Goal: Transaction & Acquisition: Book appointment/travel/reservation

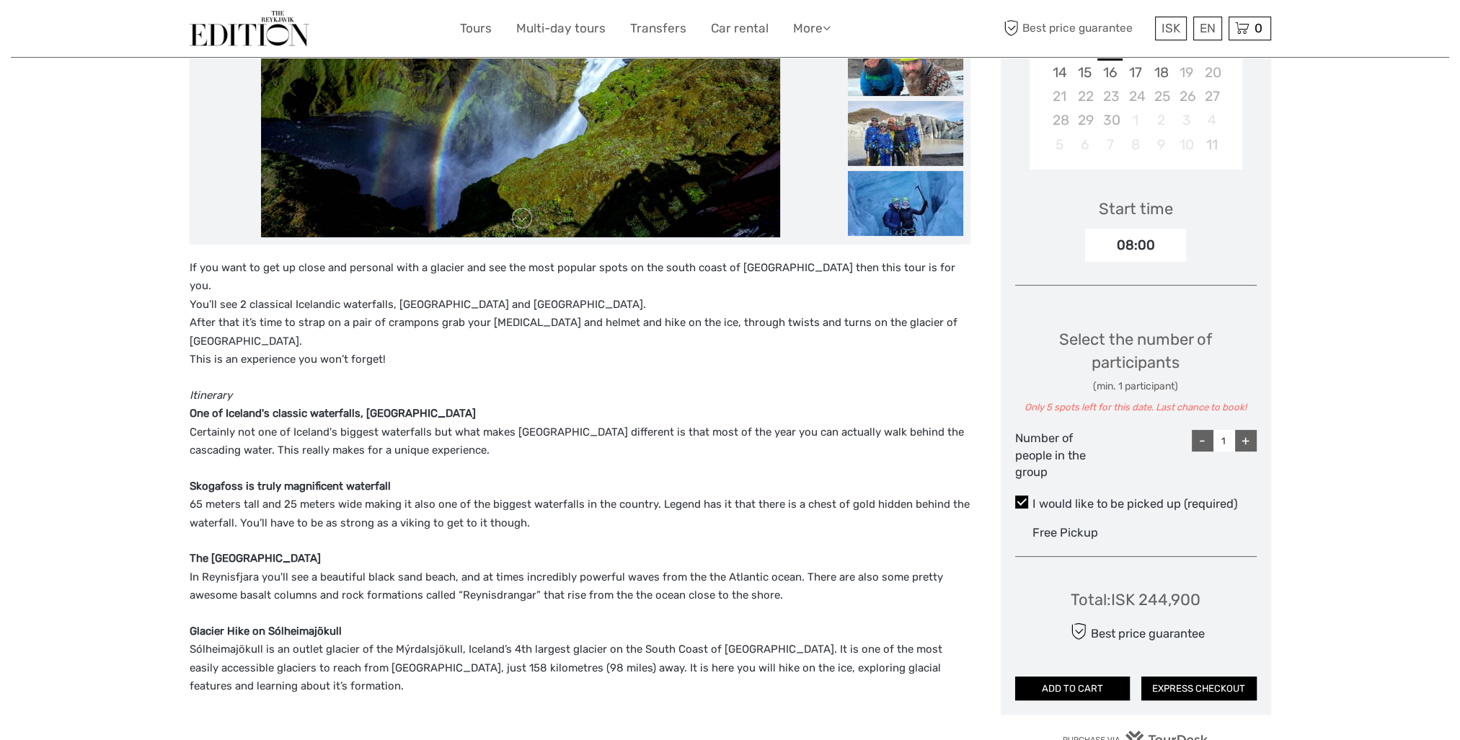
scroll to position [360, 0]
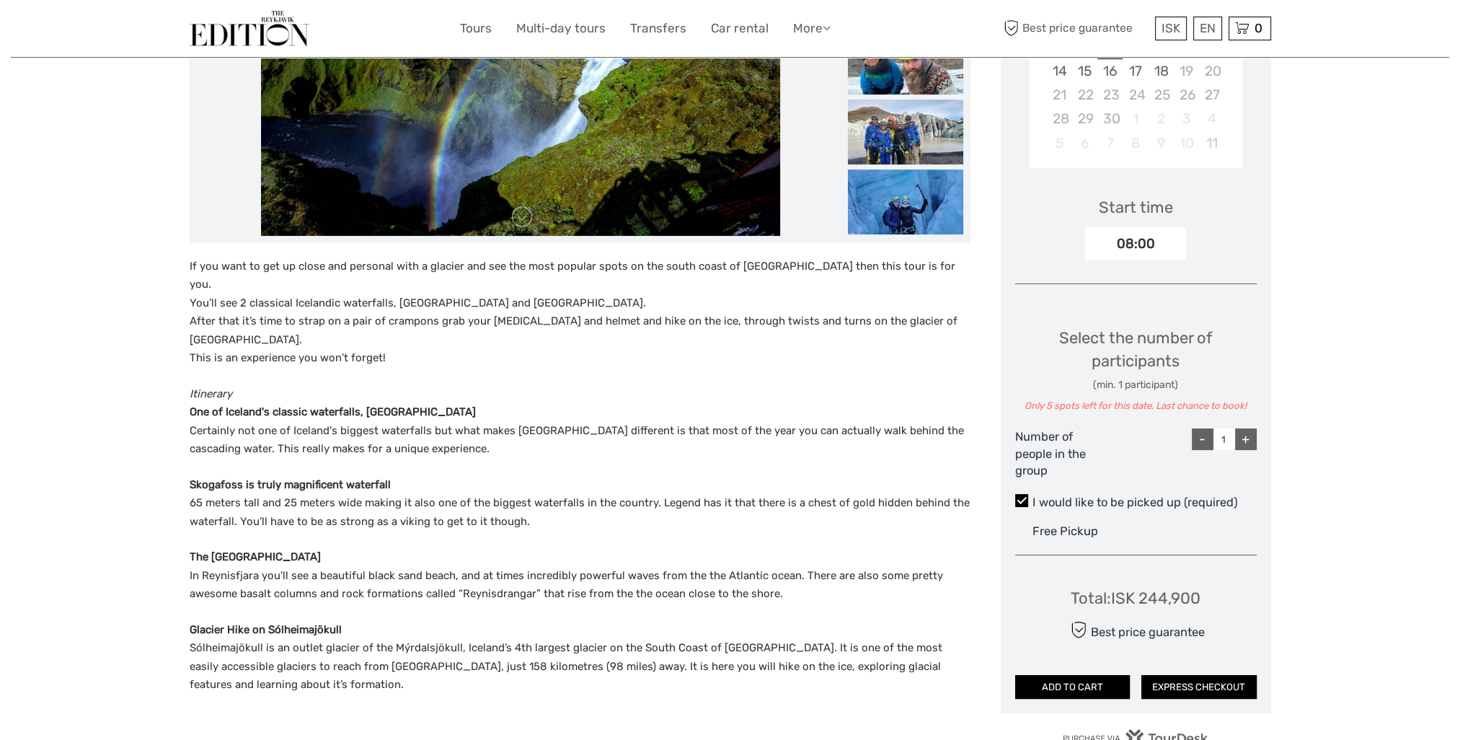
click at [1243, 438] on div "+" at bounding box center [1246, 439] width 22 height 22
type input "2"
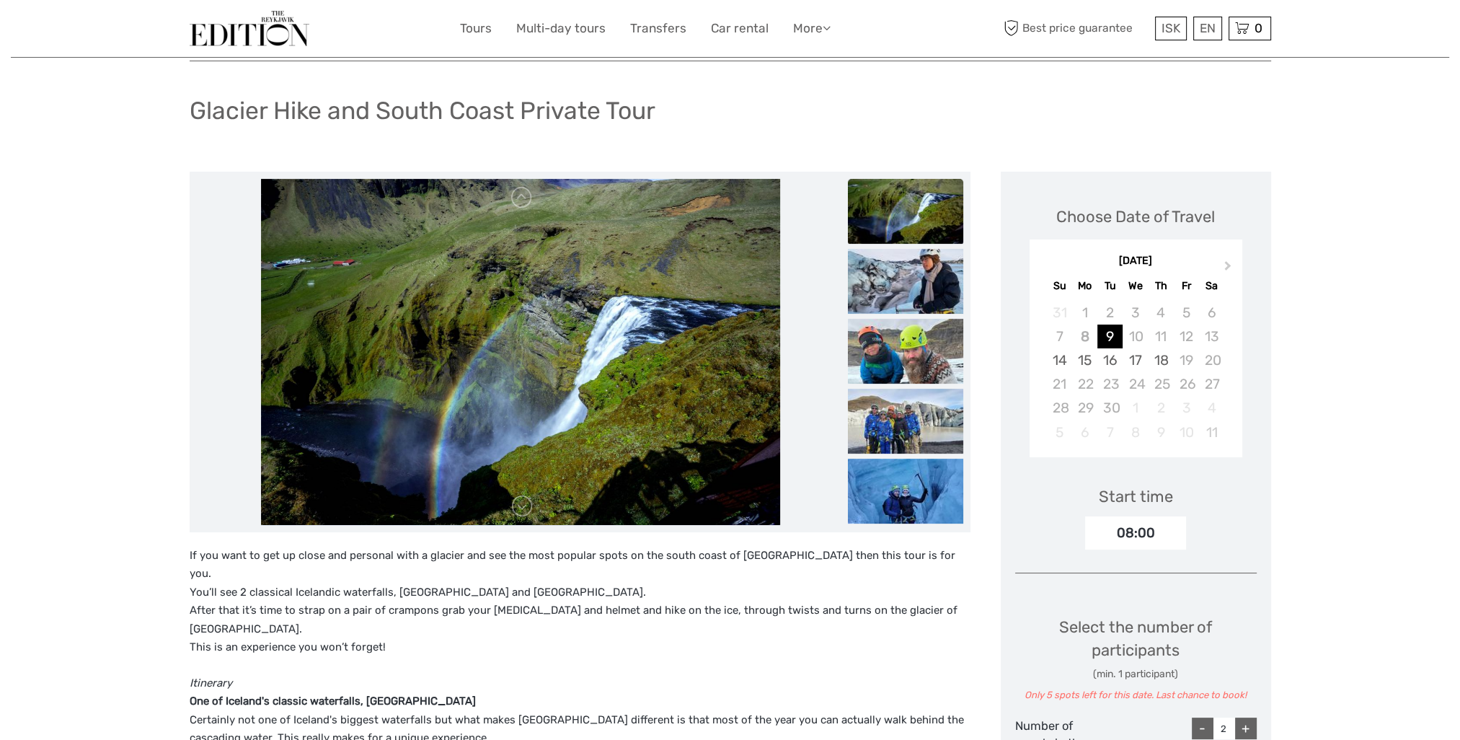
scroll to position [0, 0]
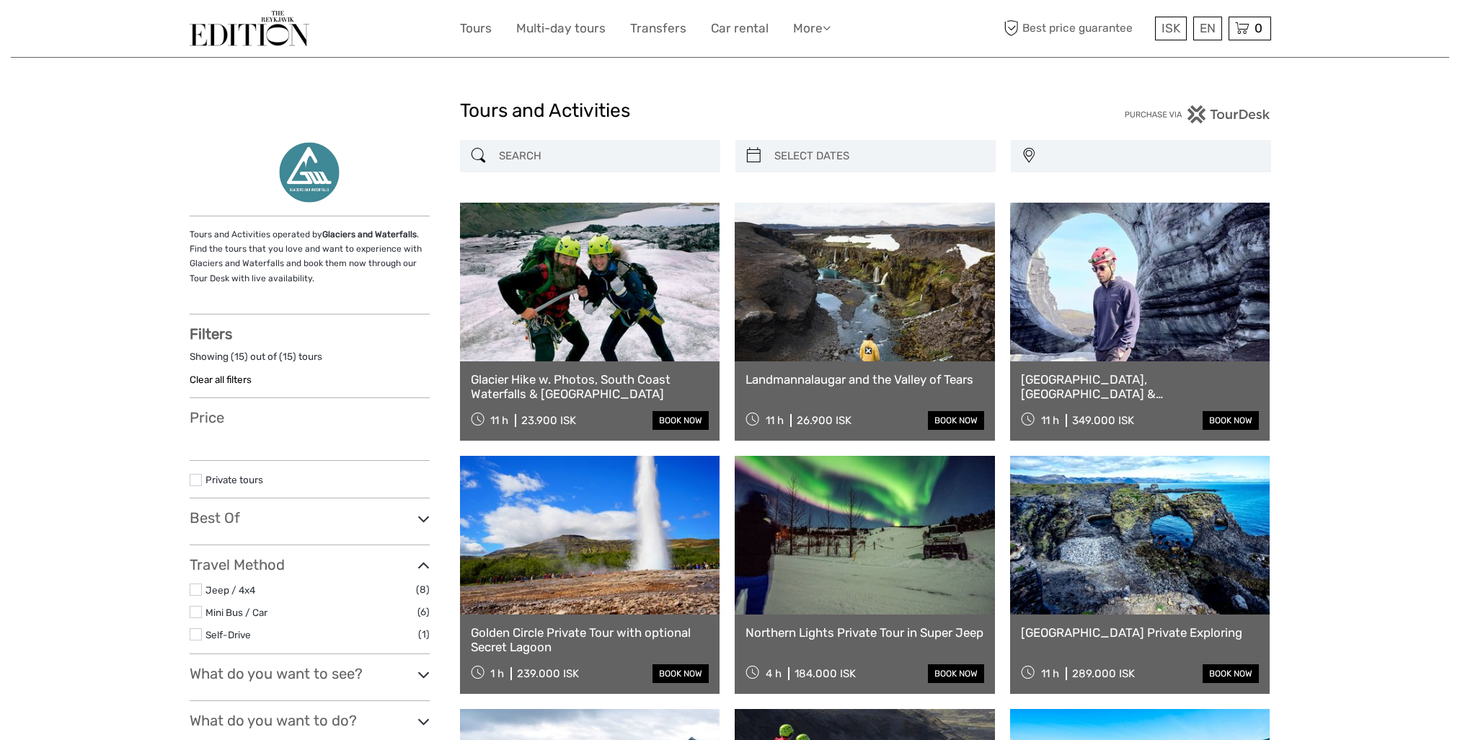
select select
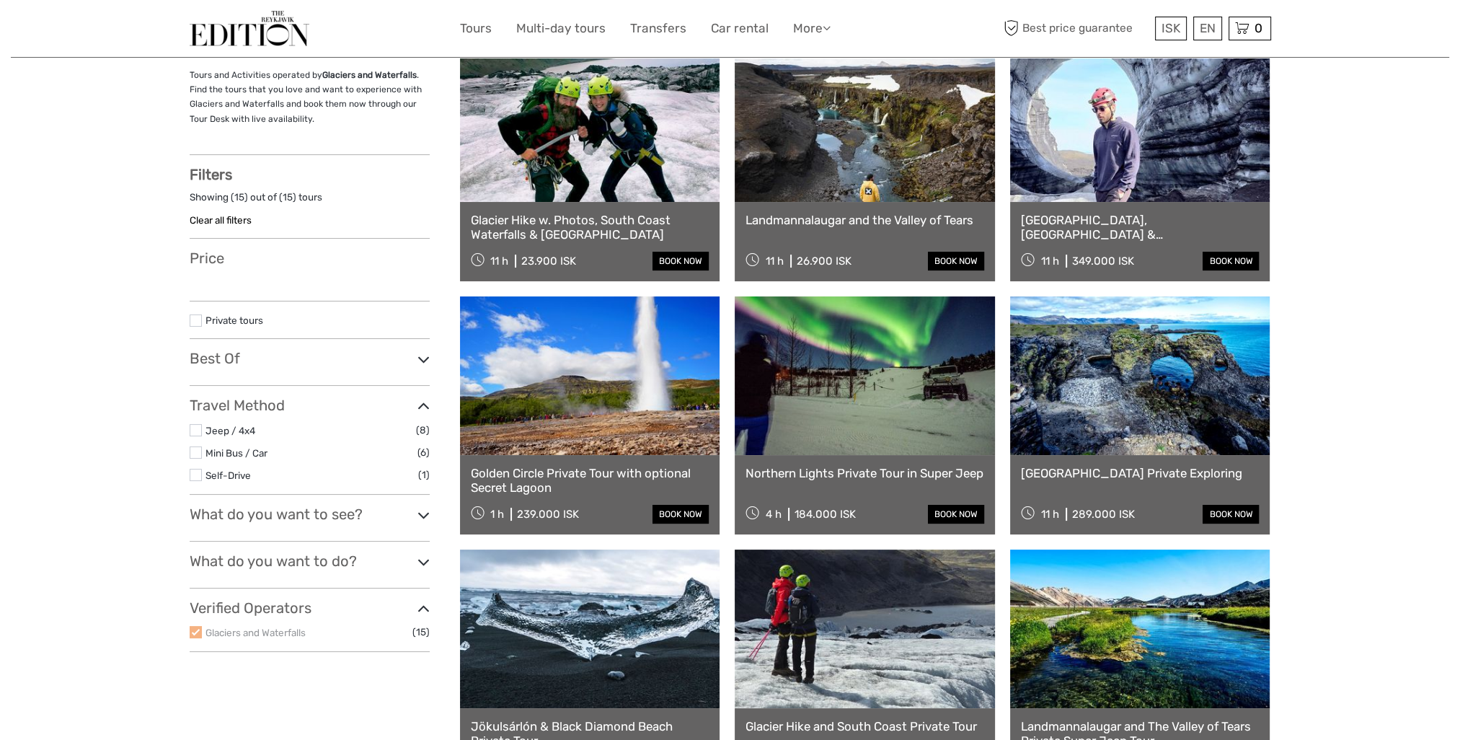
scroll to position [154, 0]
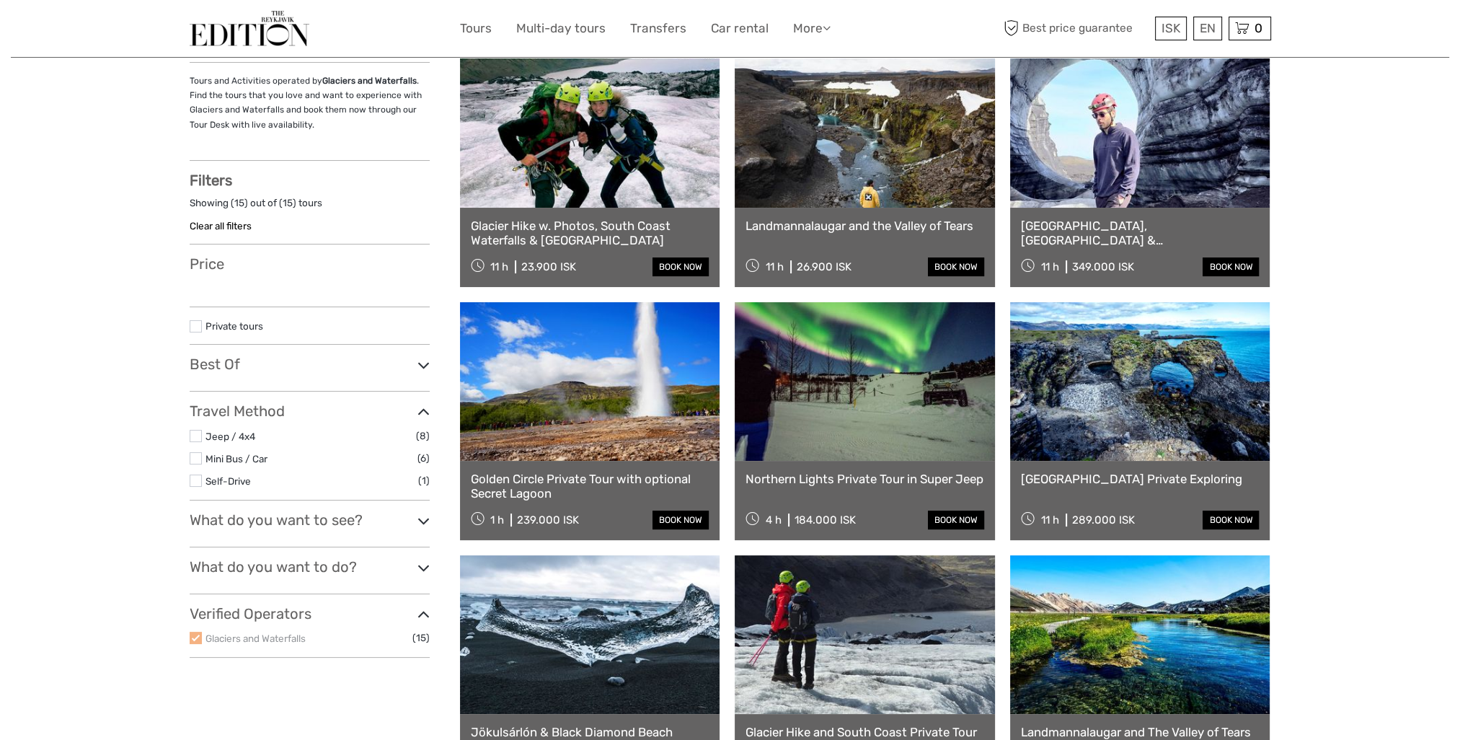
select select
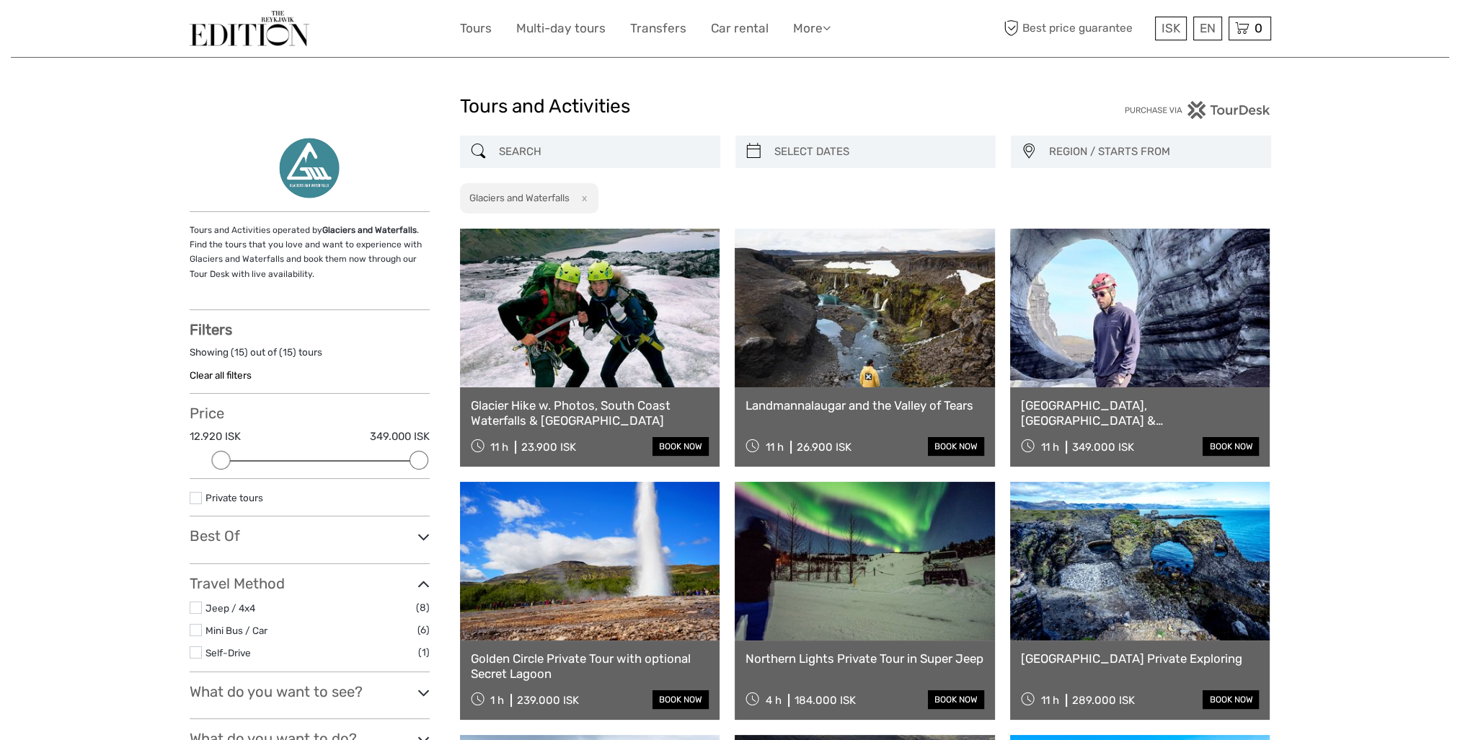
scroll to position [0, 0]
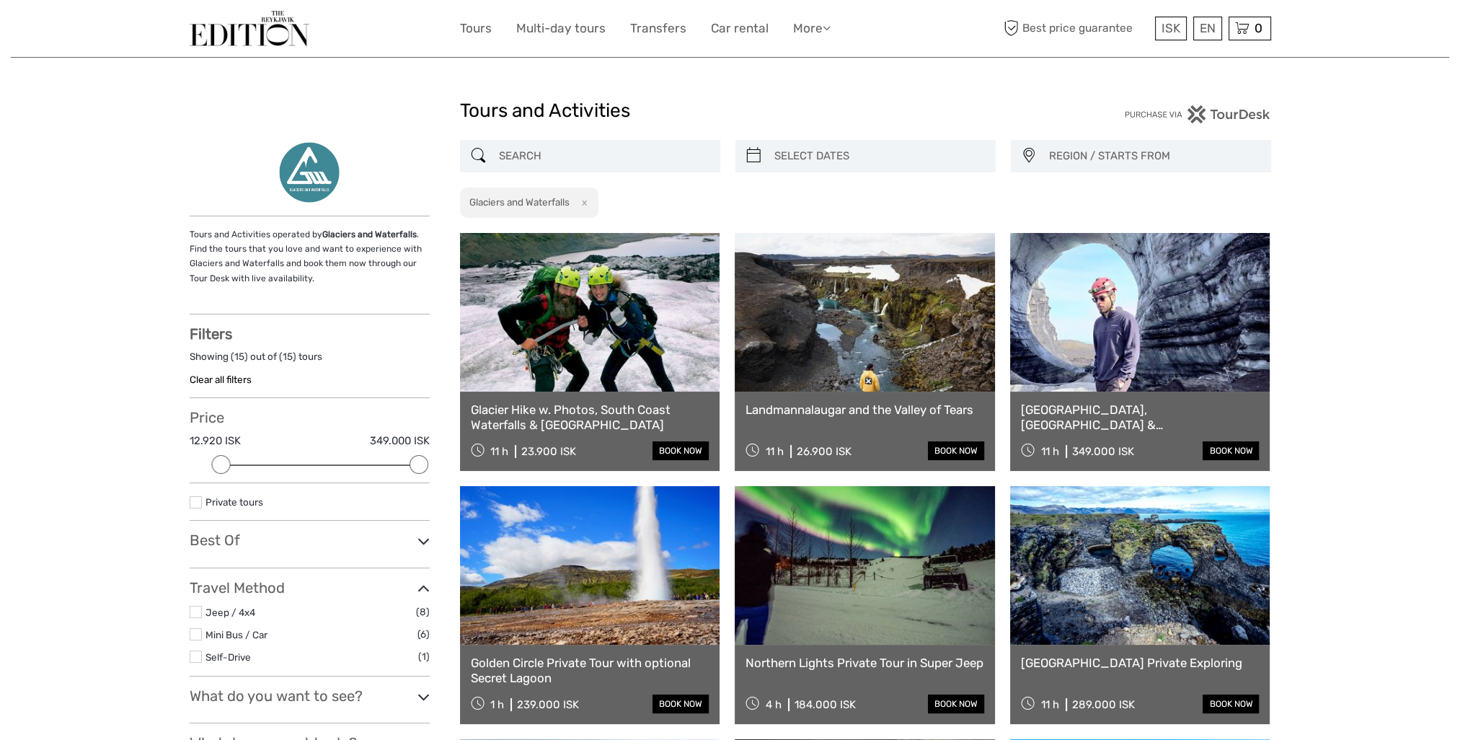
drag, startPoint x: 585, startPoint y: 198, endPoint x: 576, endPoint y: 203, distance: 10.0
click at [585, 198] on button "x" at bounding box center [581, 202] width 19 height 15
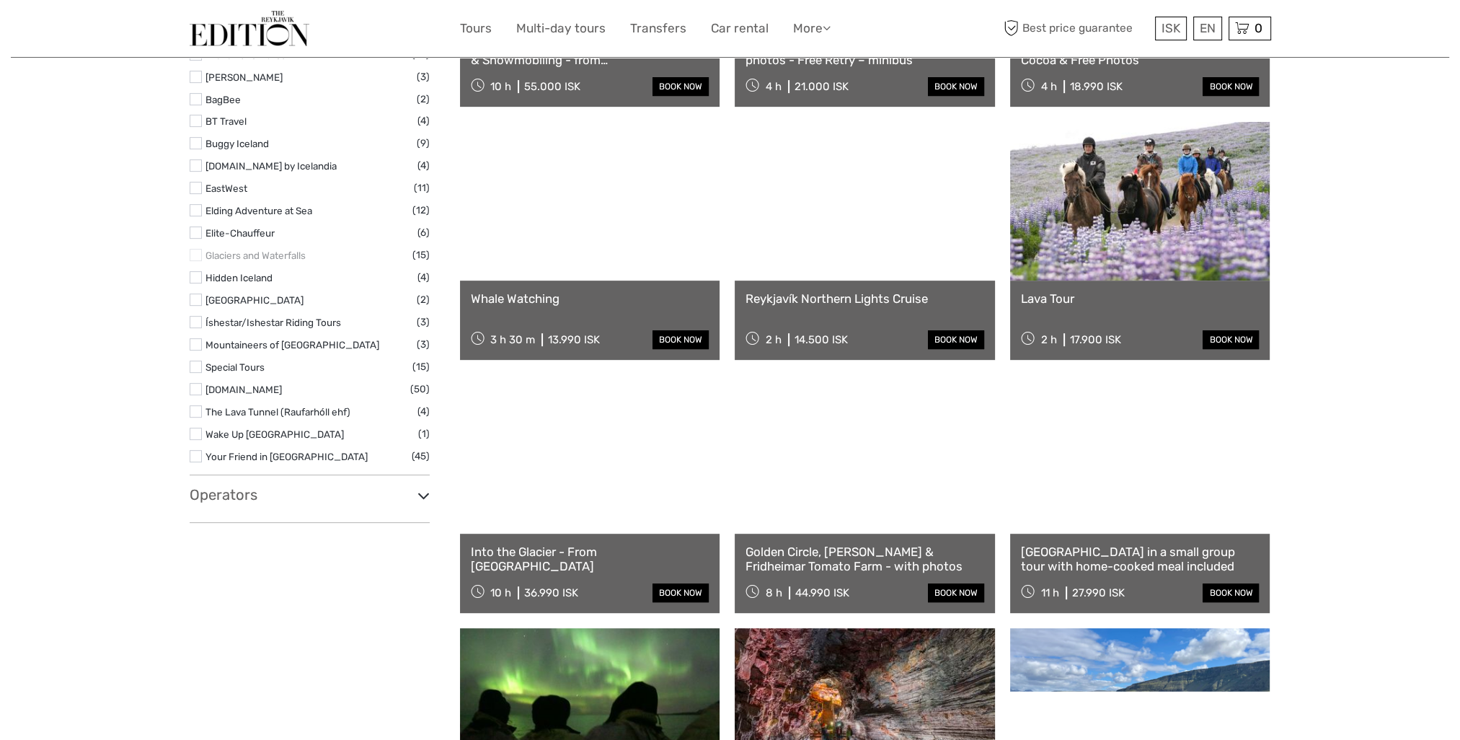
scroll to position [1018, 0]
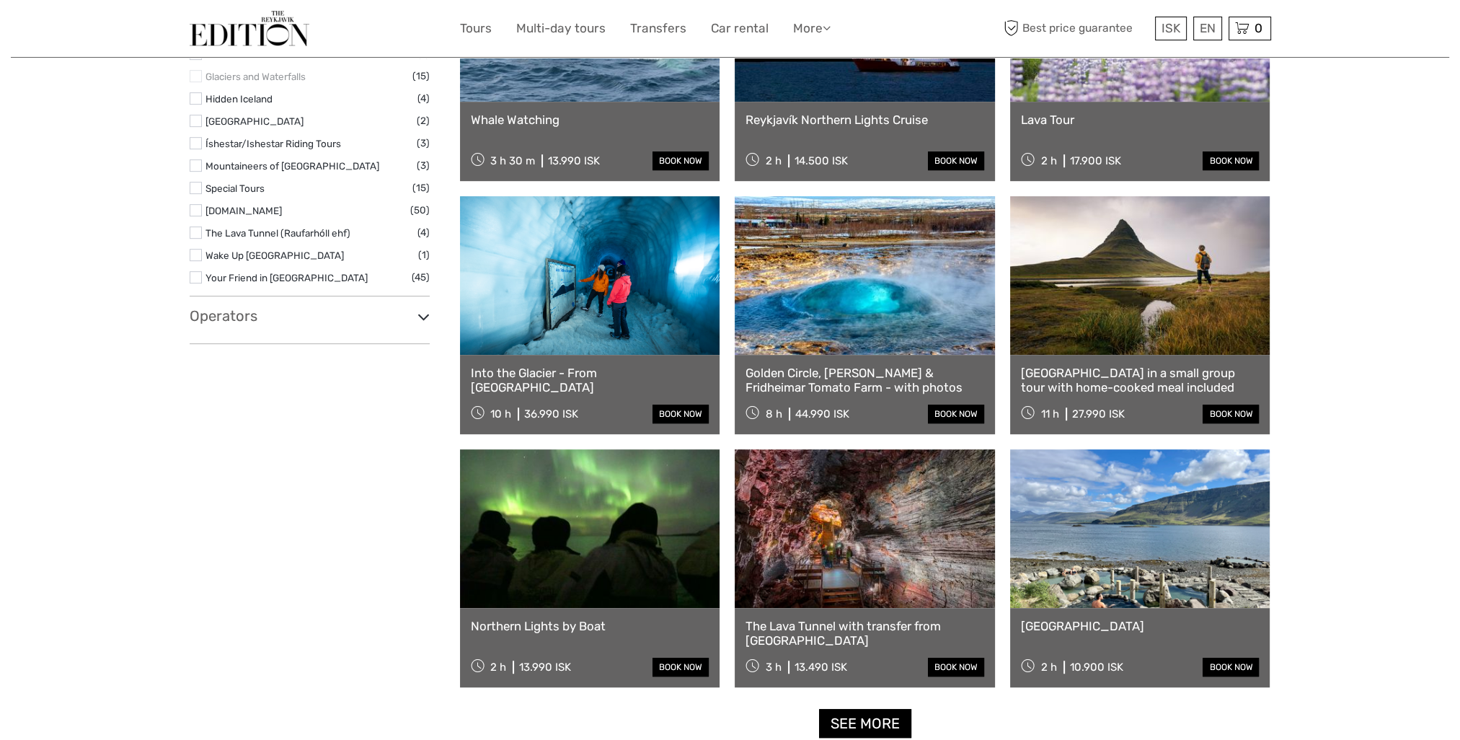
click at [420, 319] on icon at bounding box center [423, 316] width 12 height 19
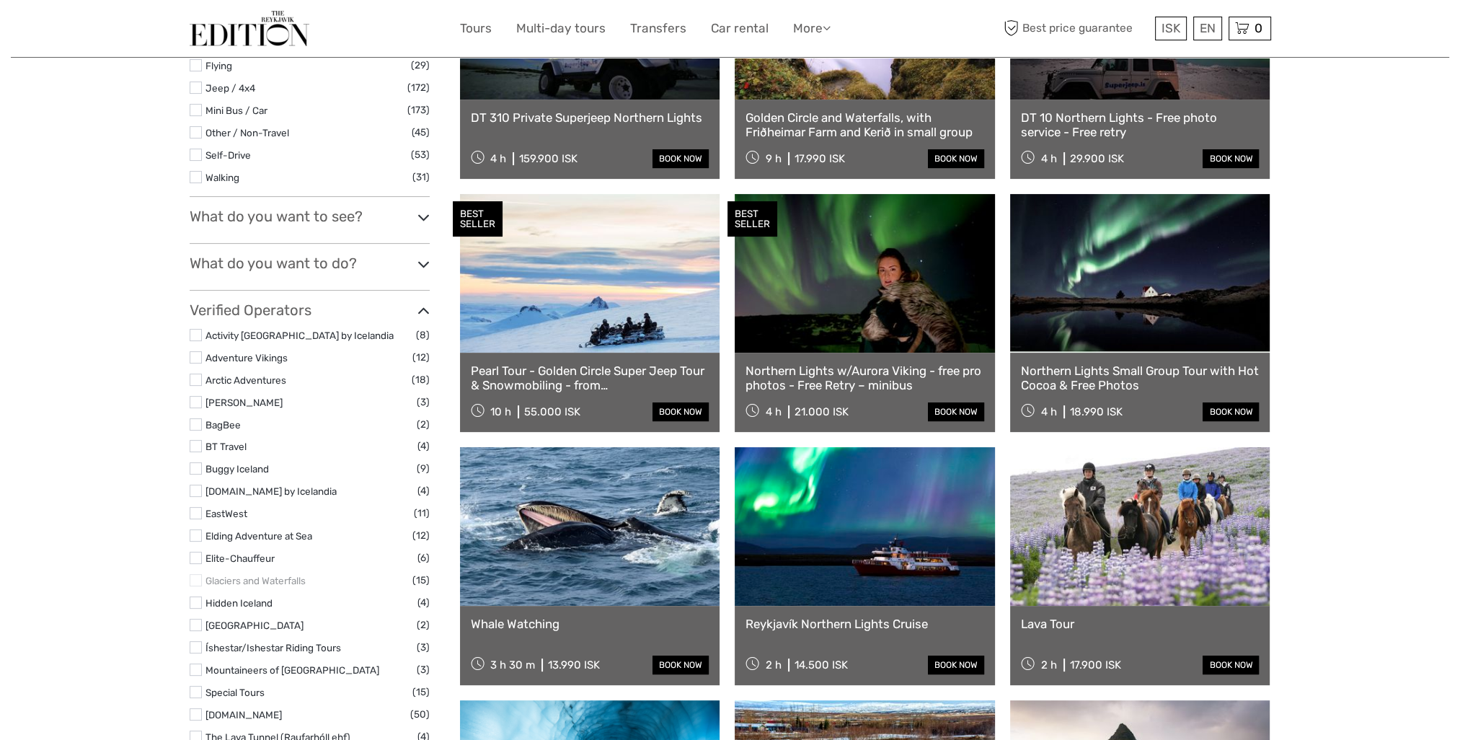
scroll to position [514, 0]
click at [407, 258] on h3 "What do you want to do?" at bounding box center [310, 263] width 240 height 17
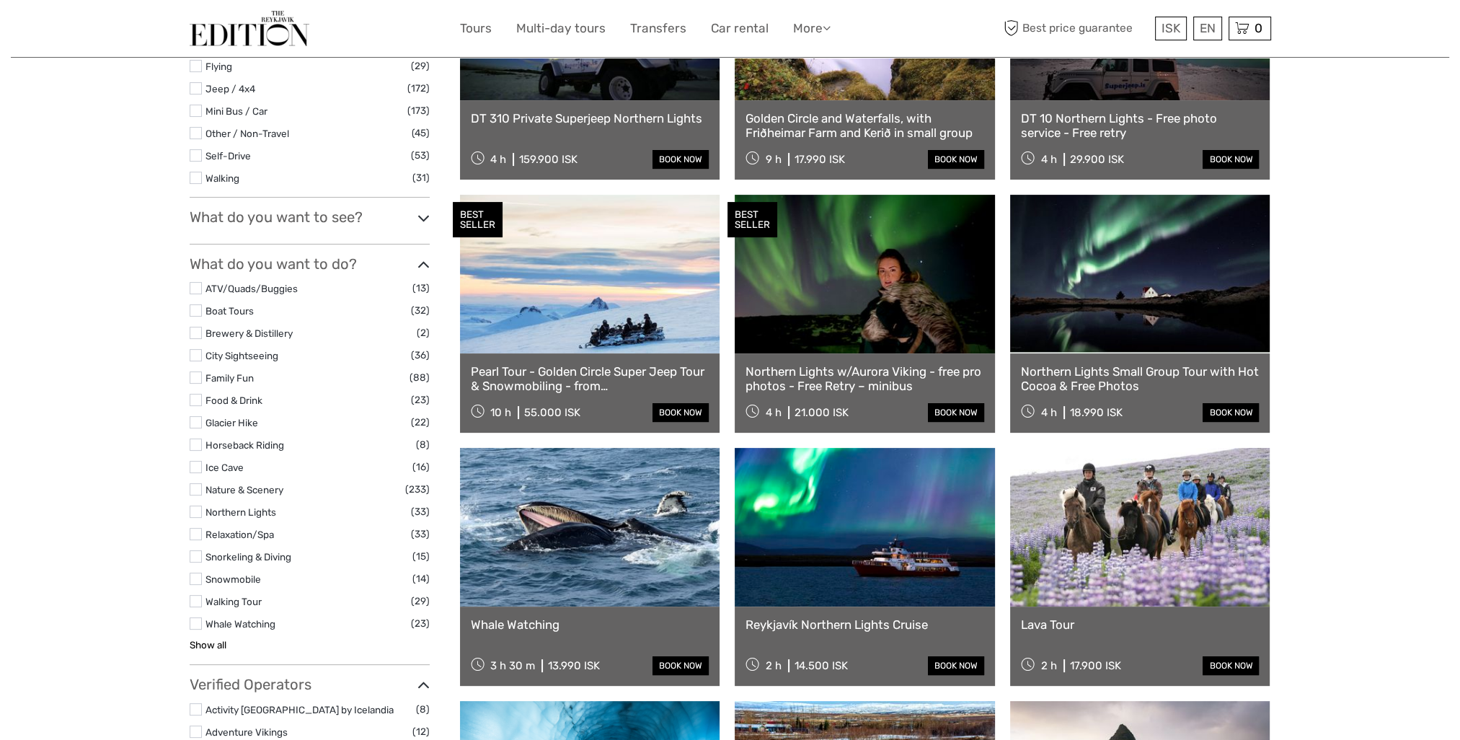
click at [197, 641] on link "Show all" at bounding box center [208, 645] width 37 height 12
click at [196, 419] on label at bounding box center [196, 422] width 12 height 12
click at [0, 0] on input "checkbox" at bounding box center [0, 0] width 0 height 0
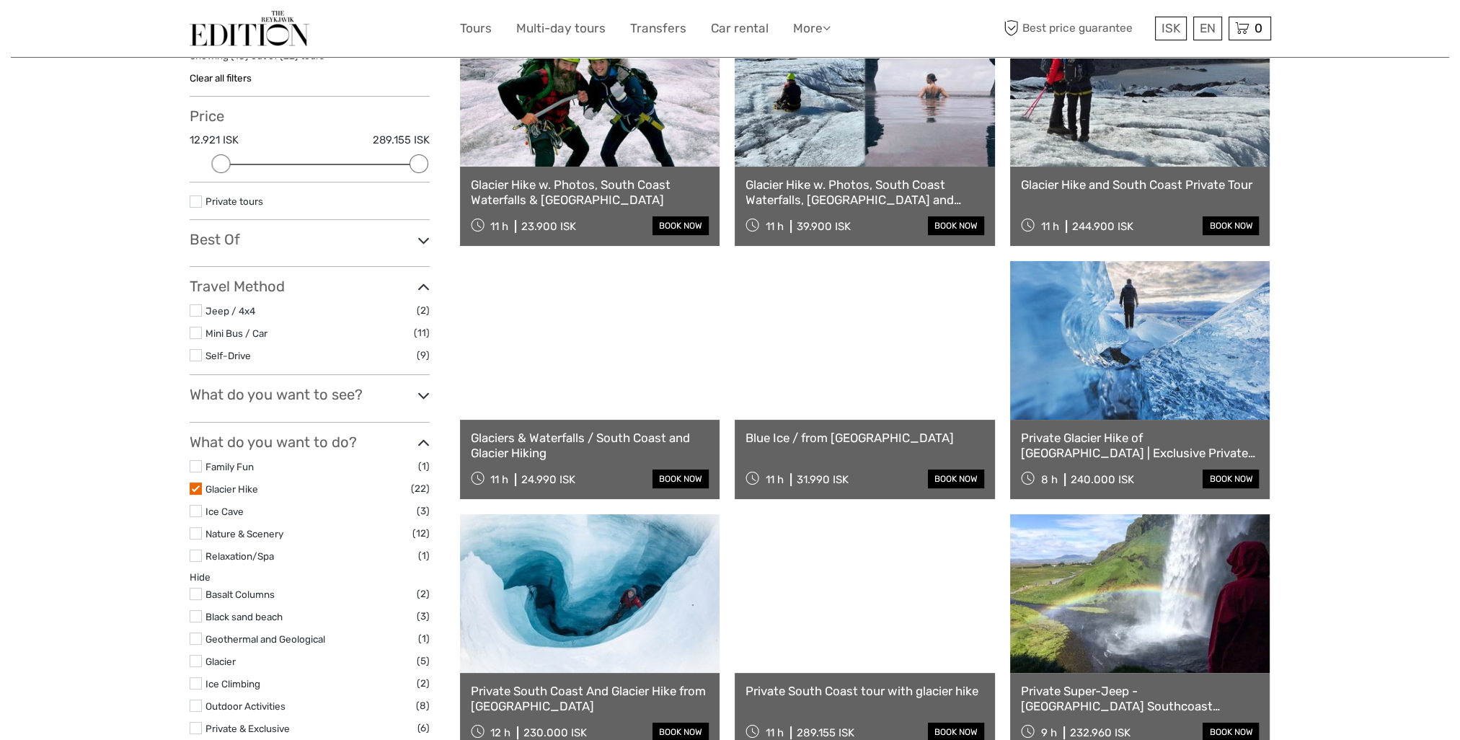
scroll to position [226, 0]
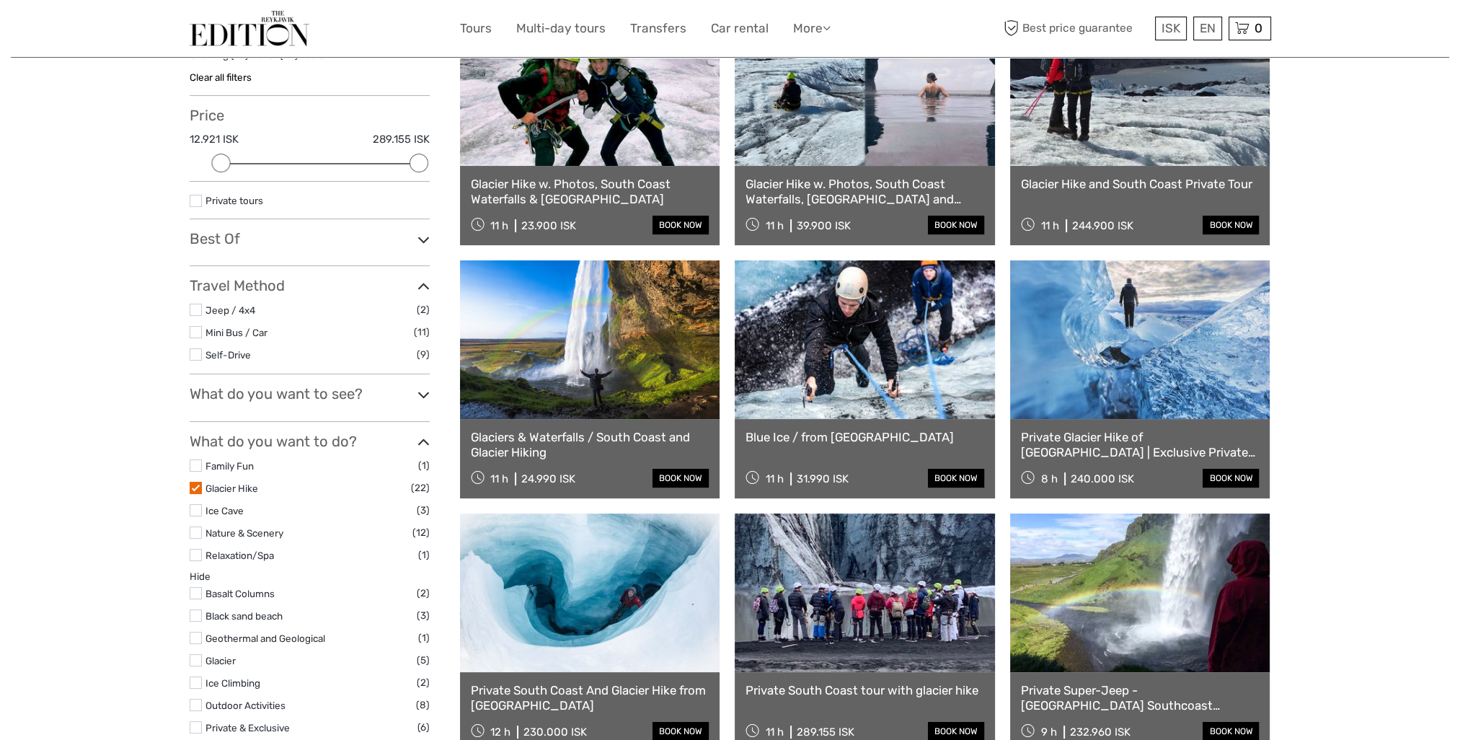
click at [1191, 401] on link at bounding box center [1140, 339] width 260 height 159
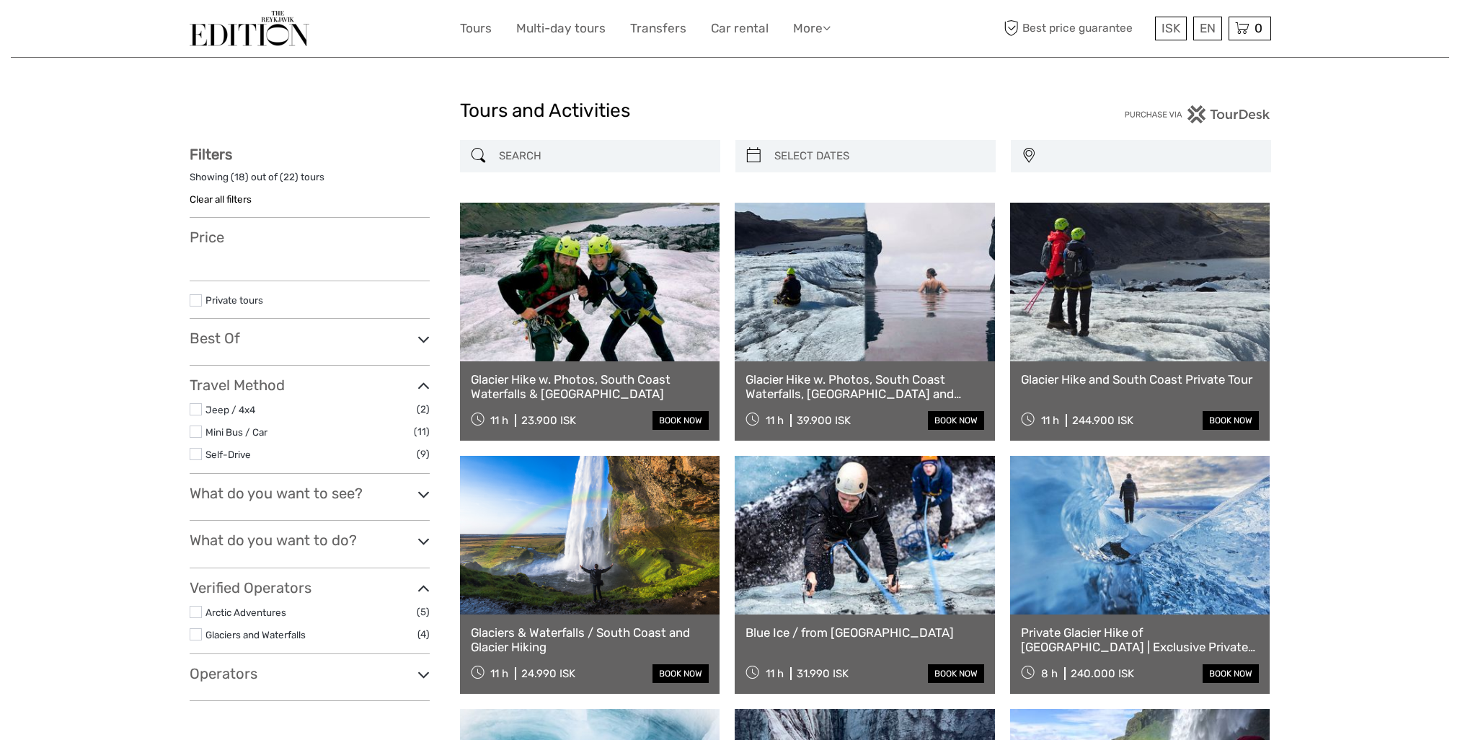
select select
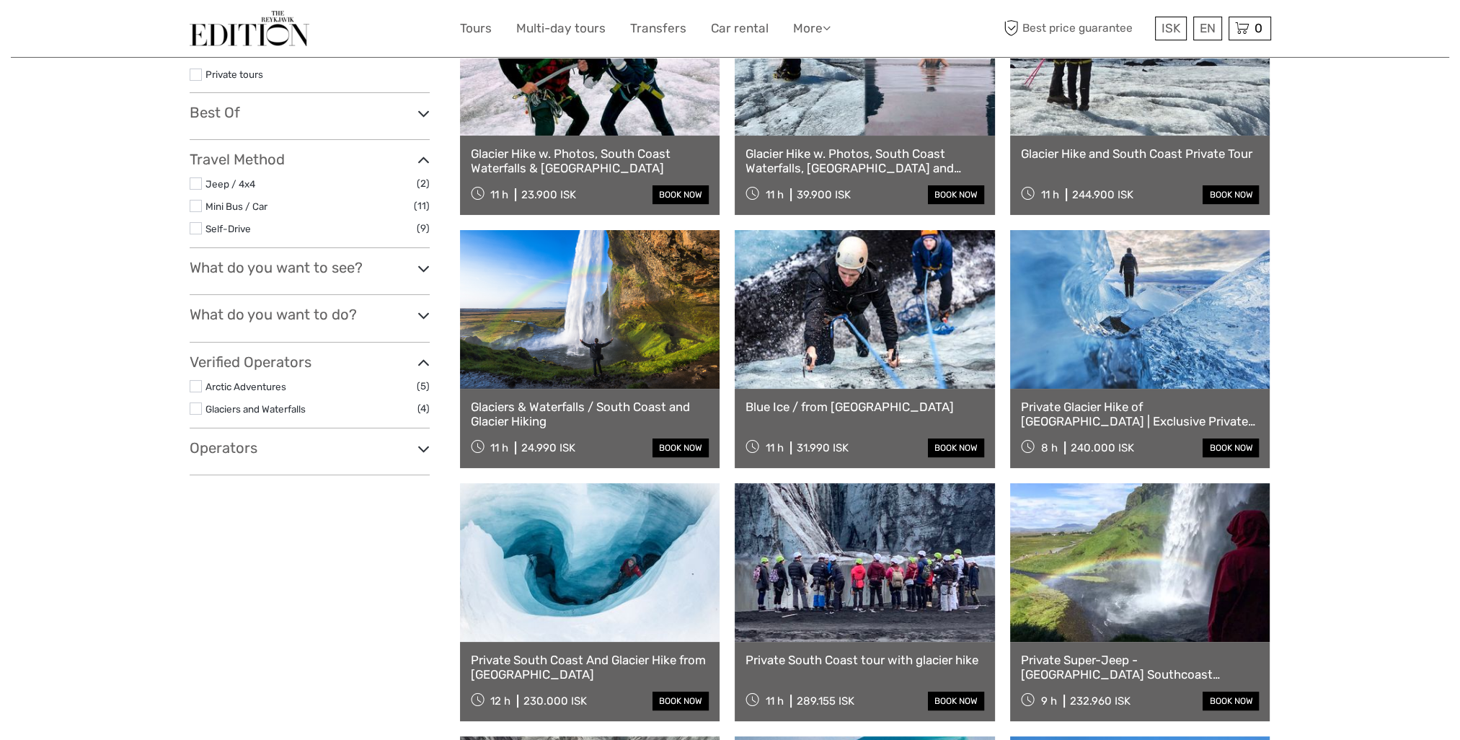
select select
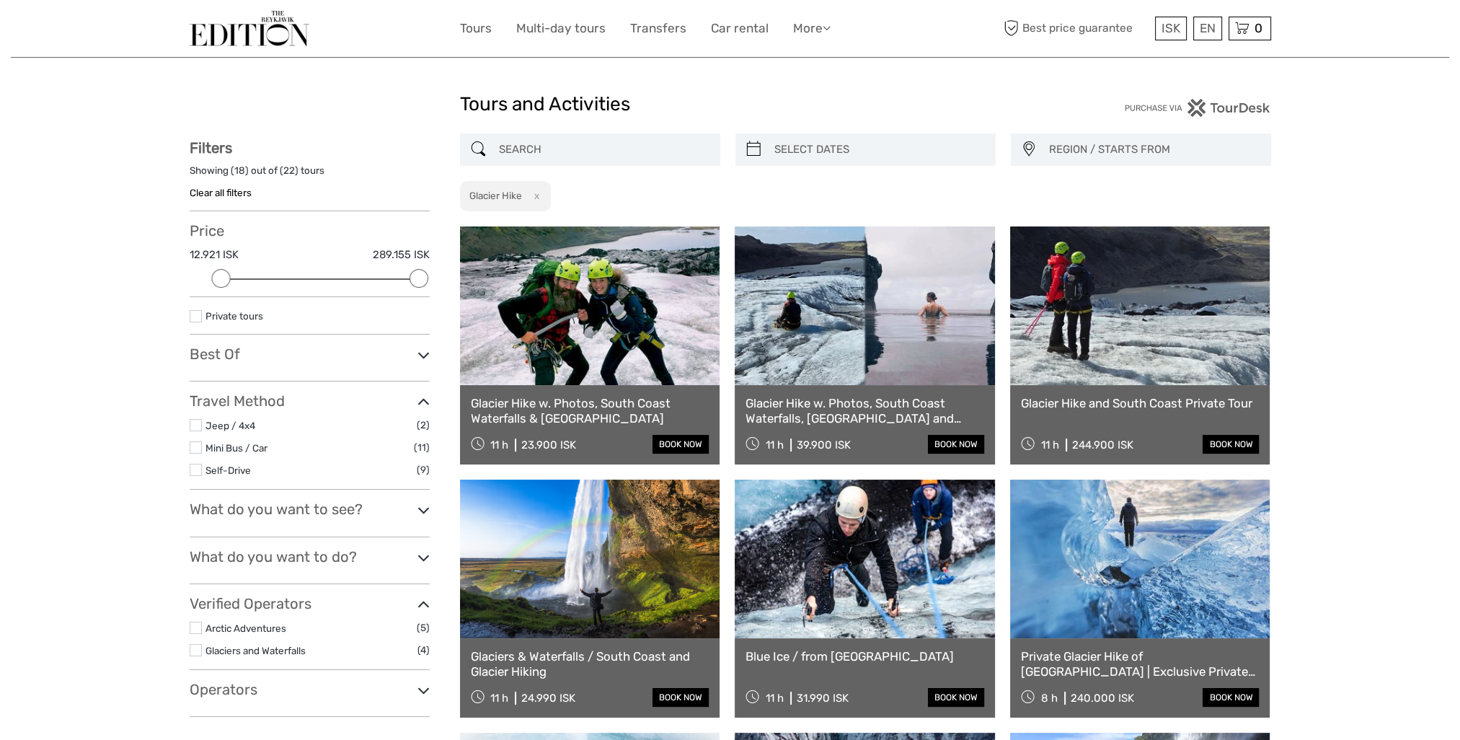
scroll to position [0, 0]
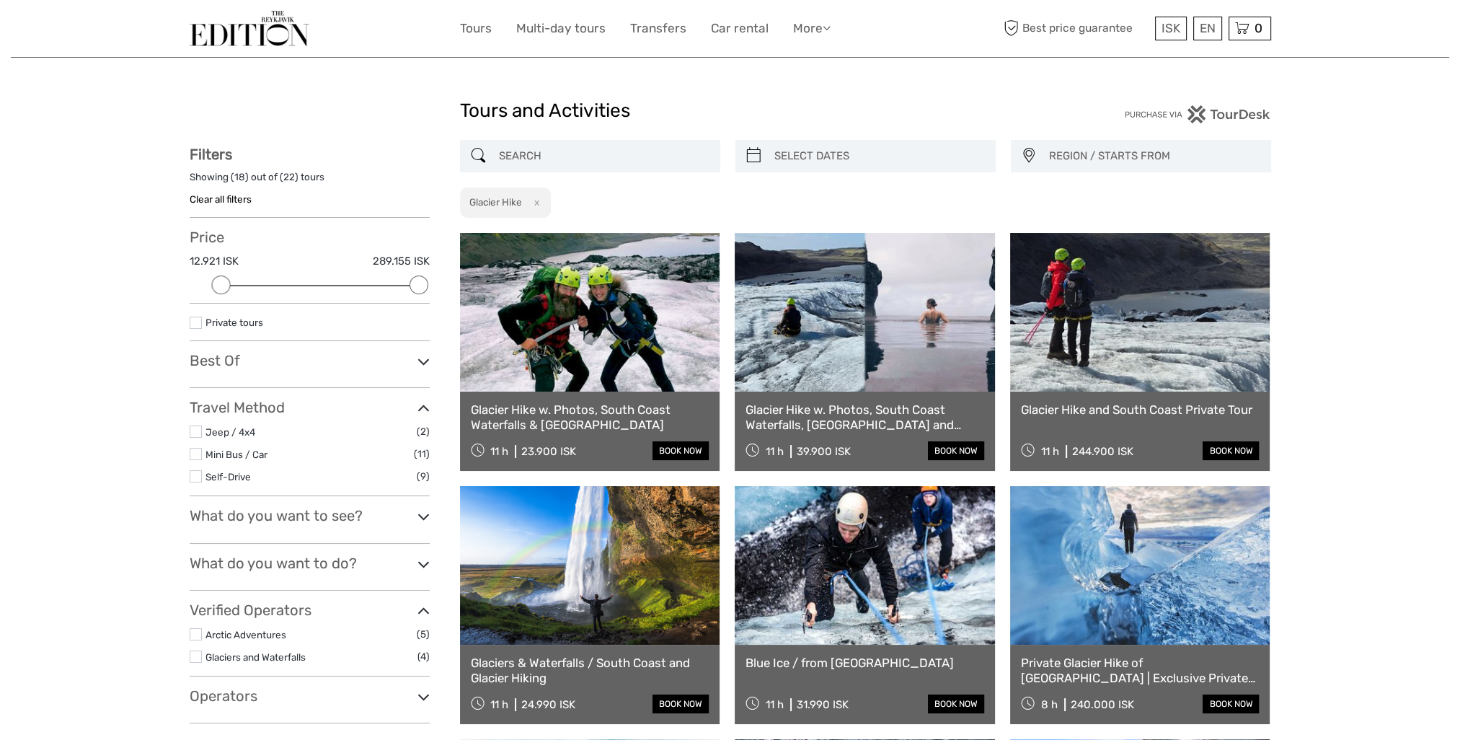
click at [536, 203] on button "x" at bounding box center [533, 202] width 19 height 15
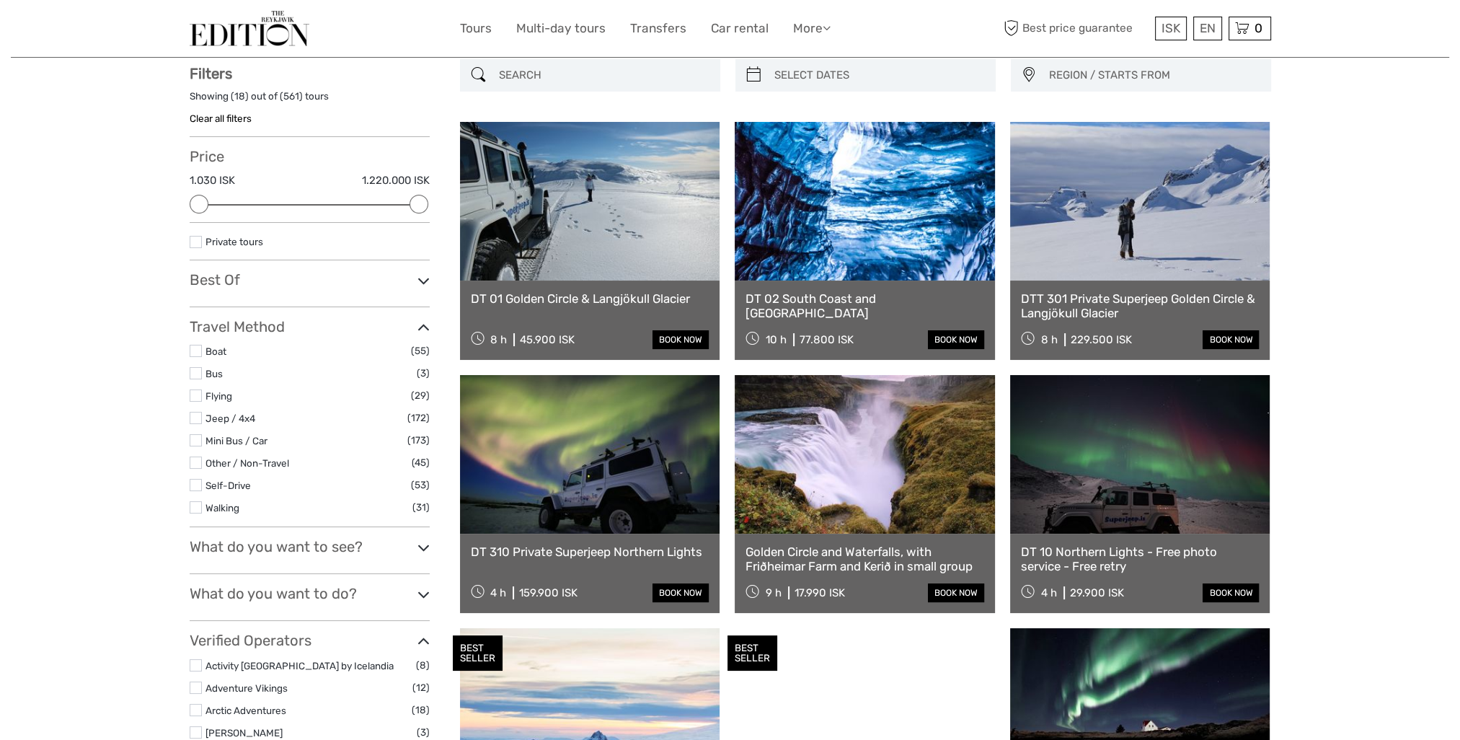
scroll to position [81, 0]
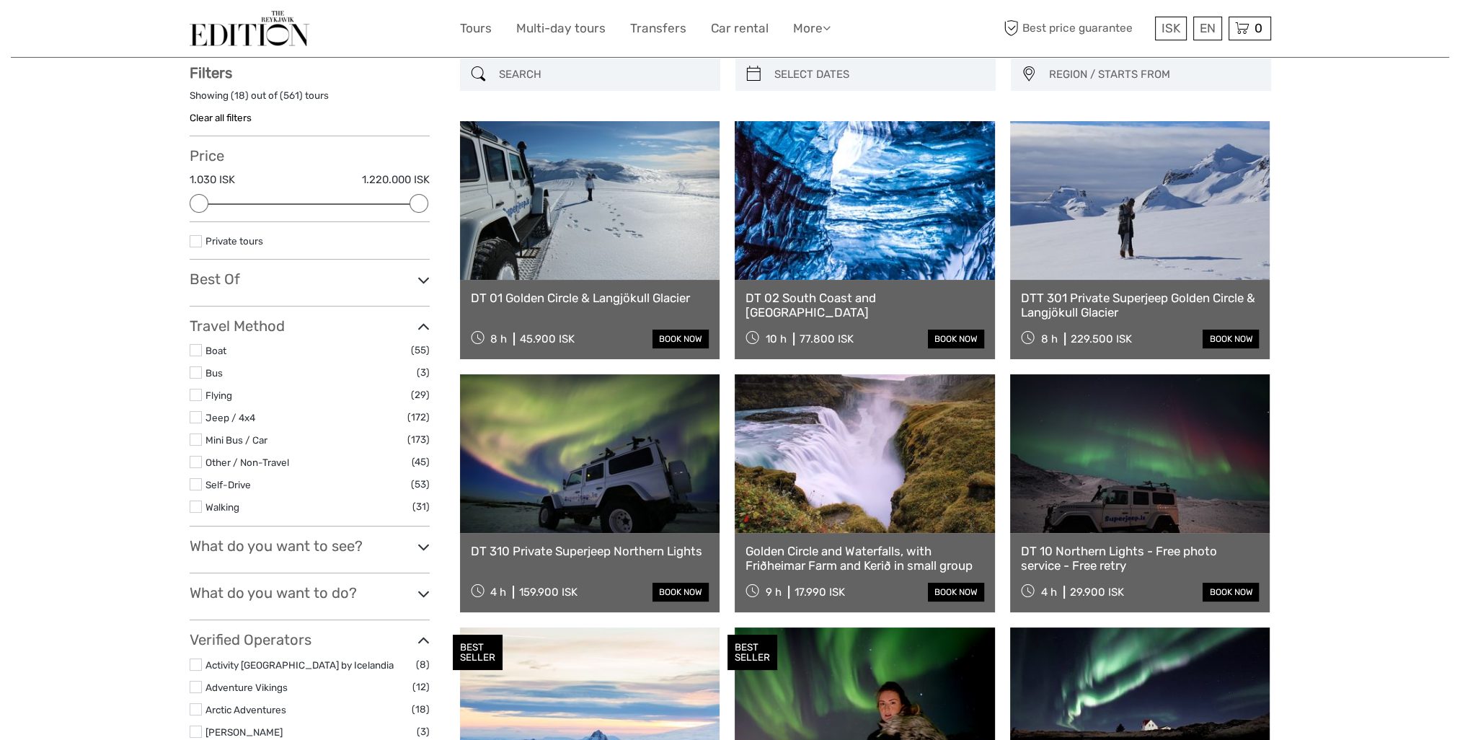
click at [545, 82] on input "search" at bounding box center [603, 74] width 220 height 25
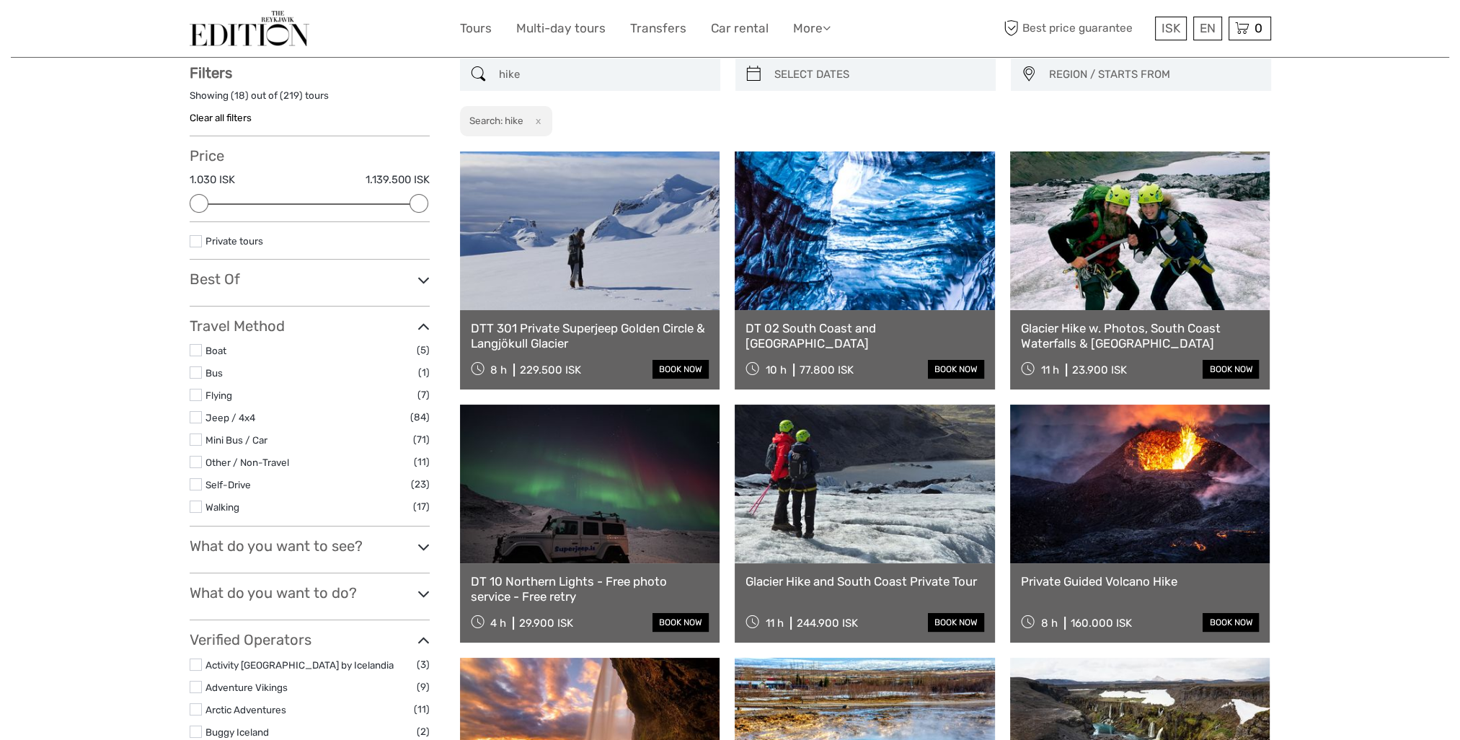
type input "hike"
click at [1170, 499] on link at bounding box center [1140, 483] width 260 height 159
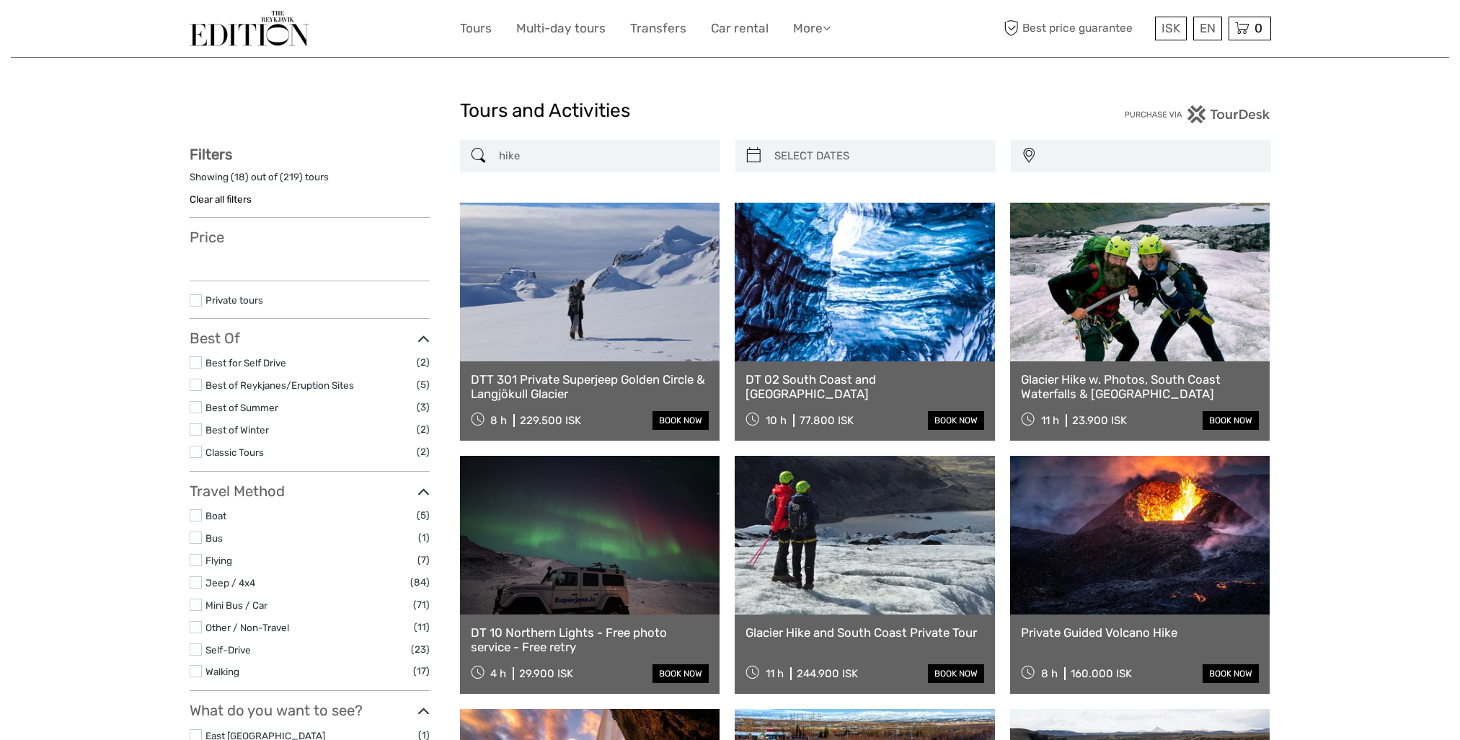
select select
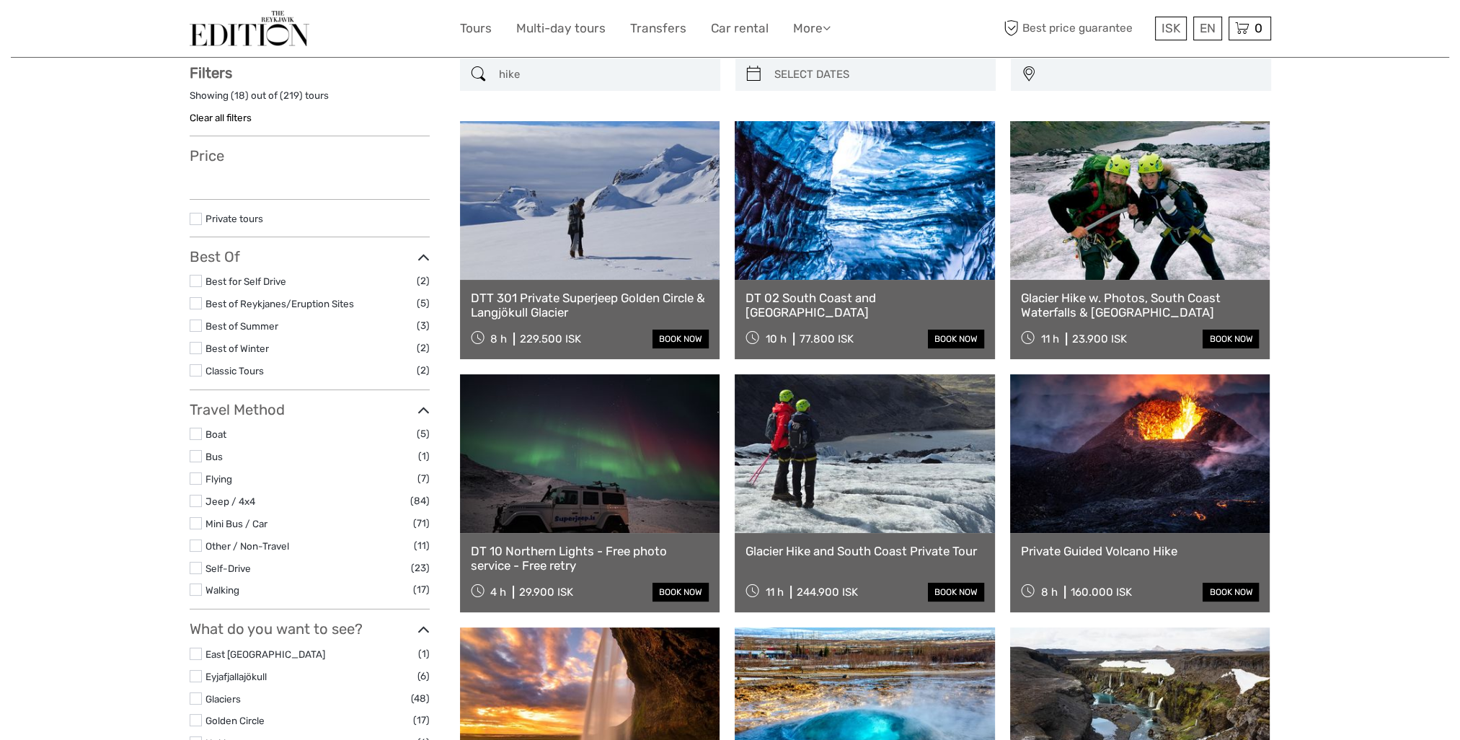
select select
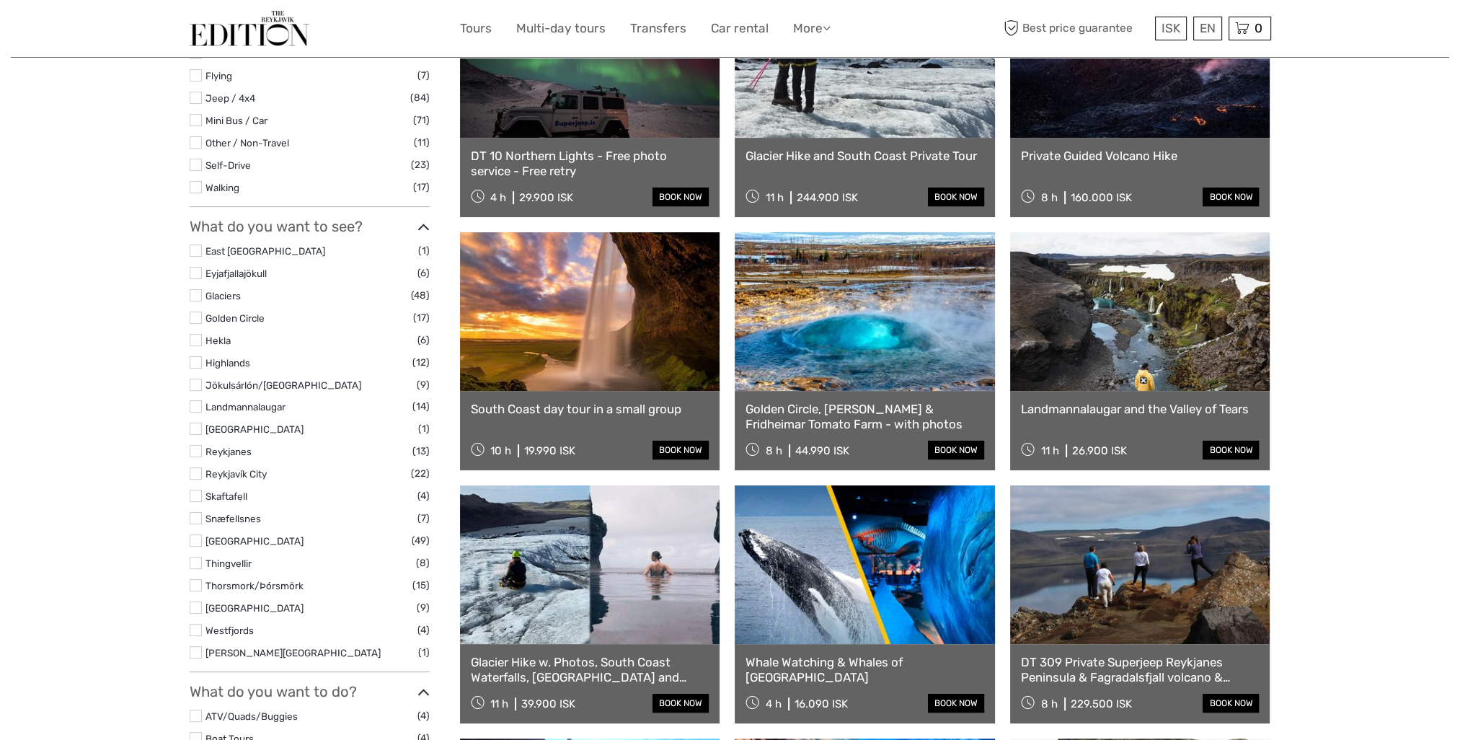
scroll to position [514, 0]
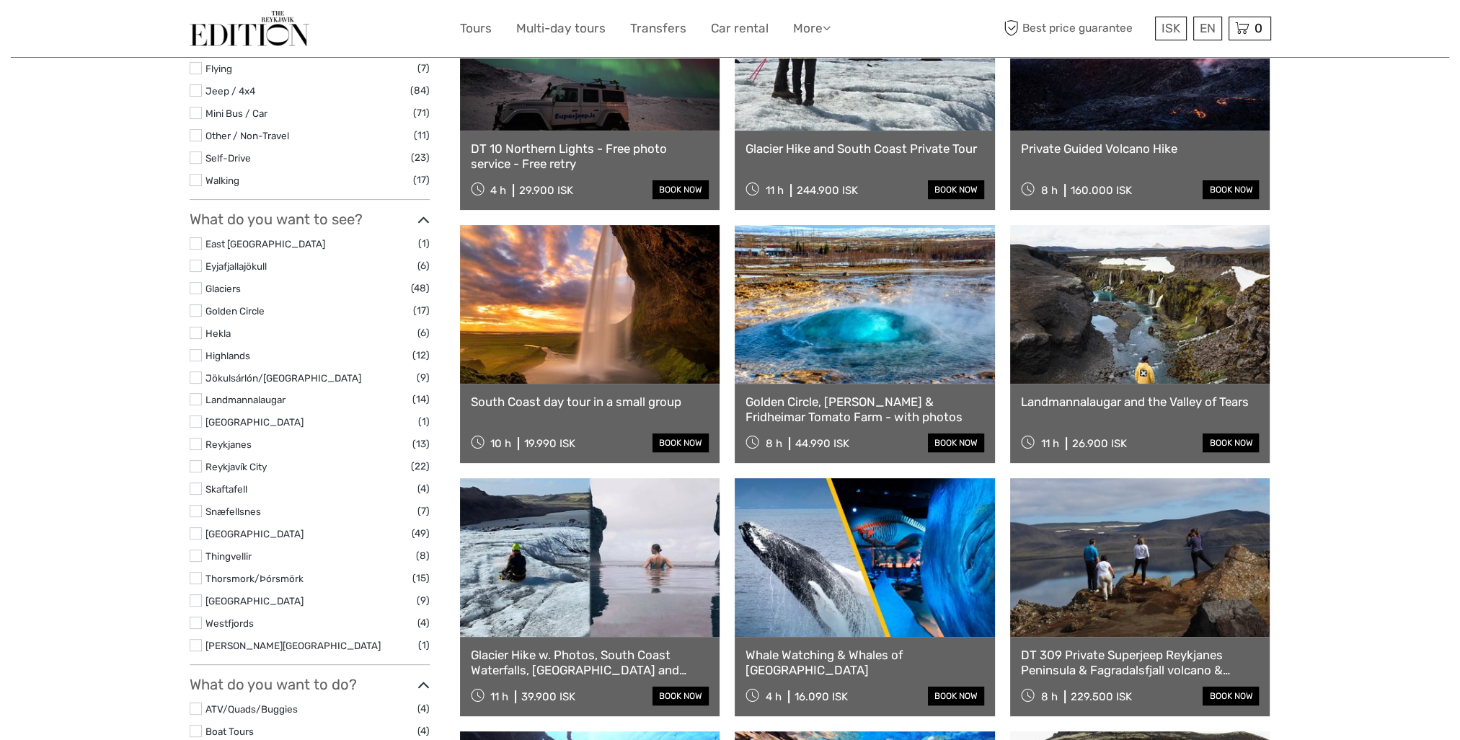
click at [1144, 660] on link "DT 309 Private Superjeep Reykjanes Peninsula & Fagradalsfjall volcano & [GEOGRA…" at bounding box center [1140, 662] width 239 height 30
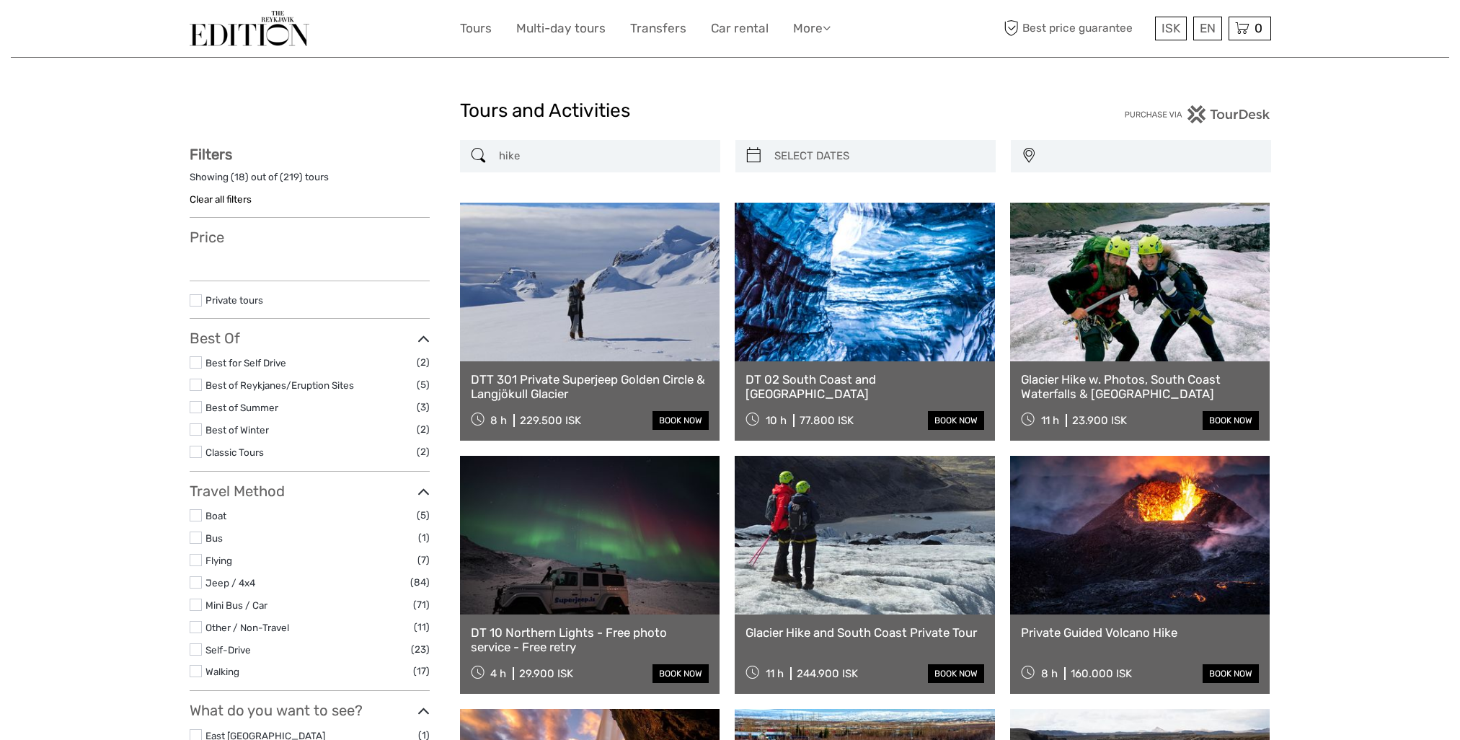
select select
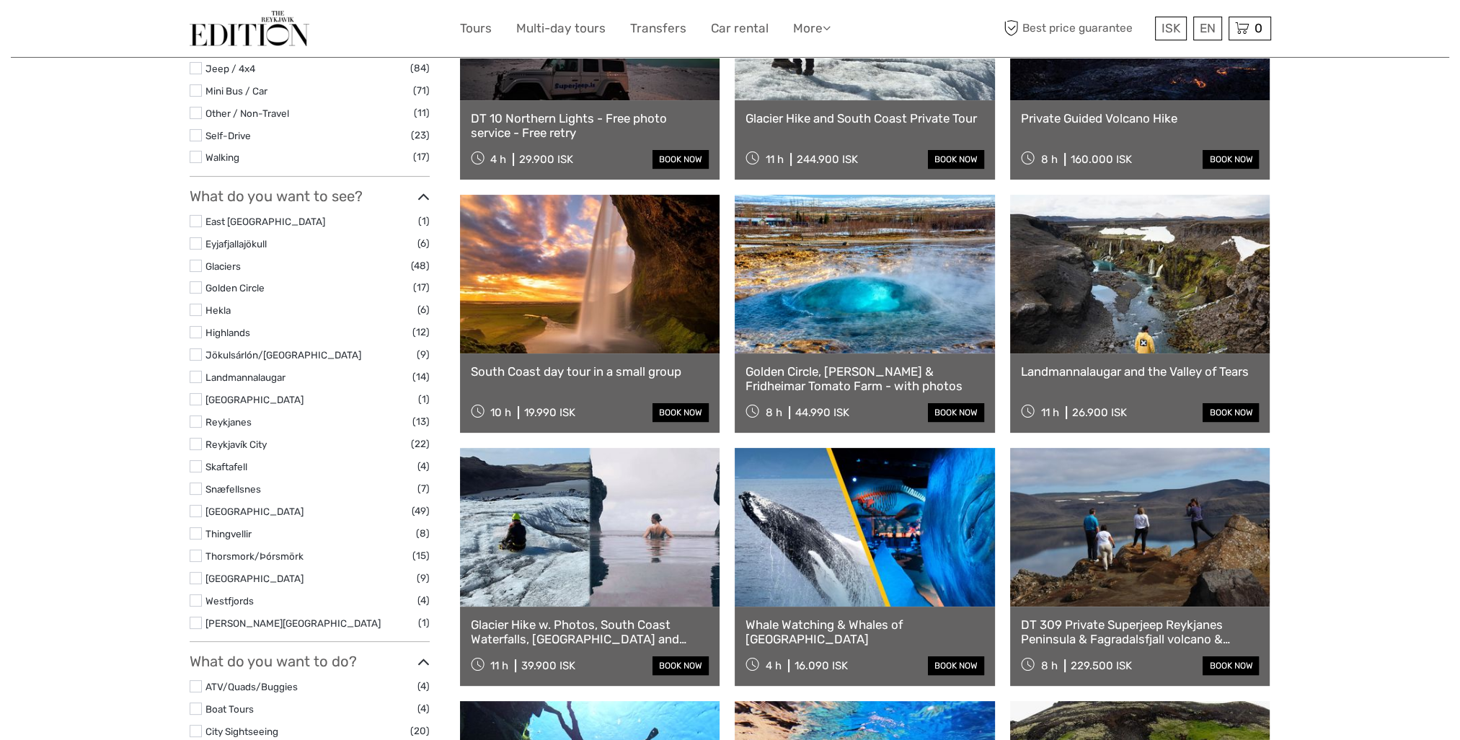
select select
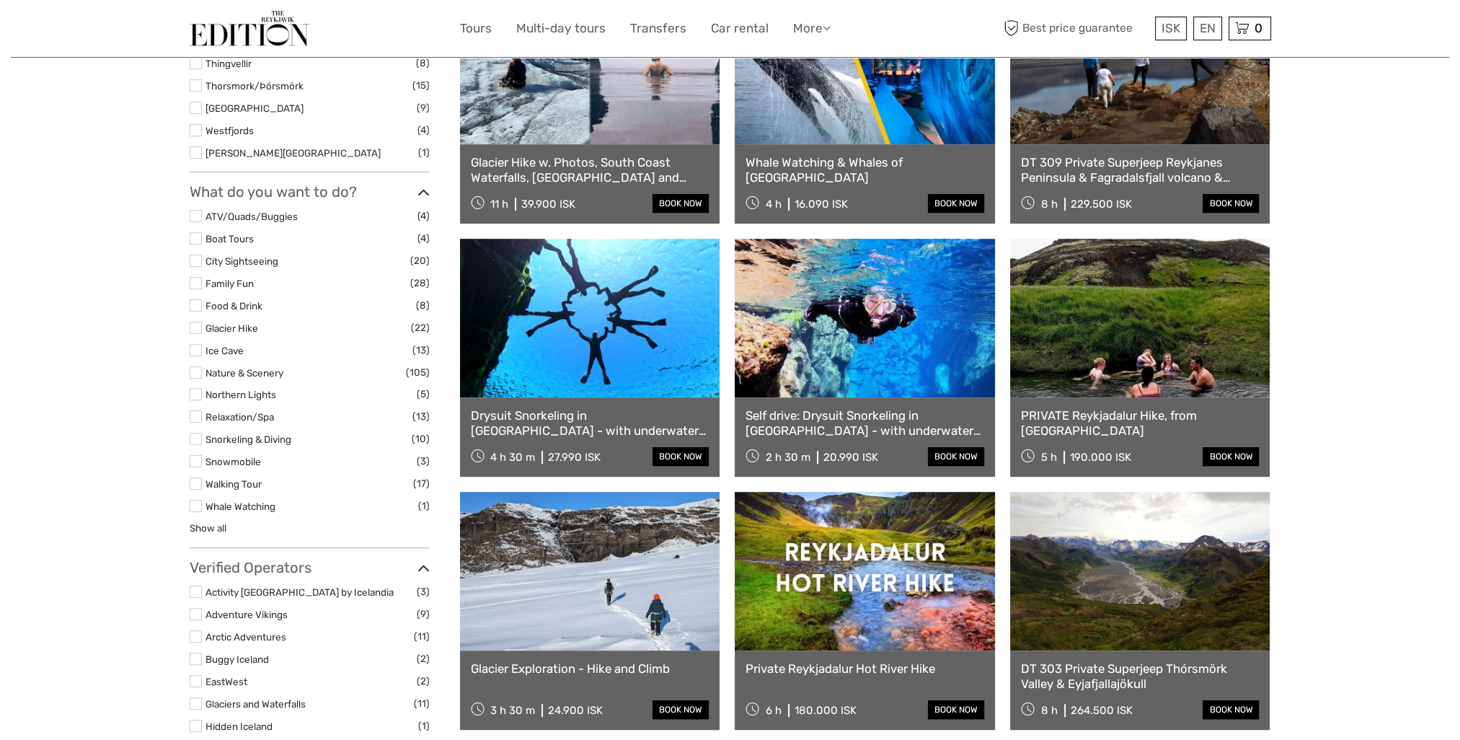
scroll to position [1163, 0]
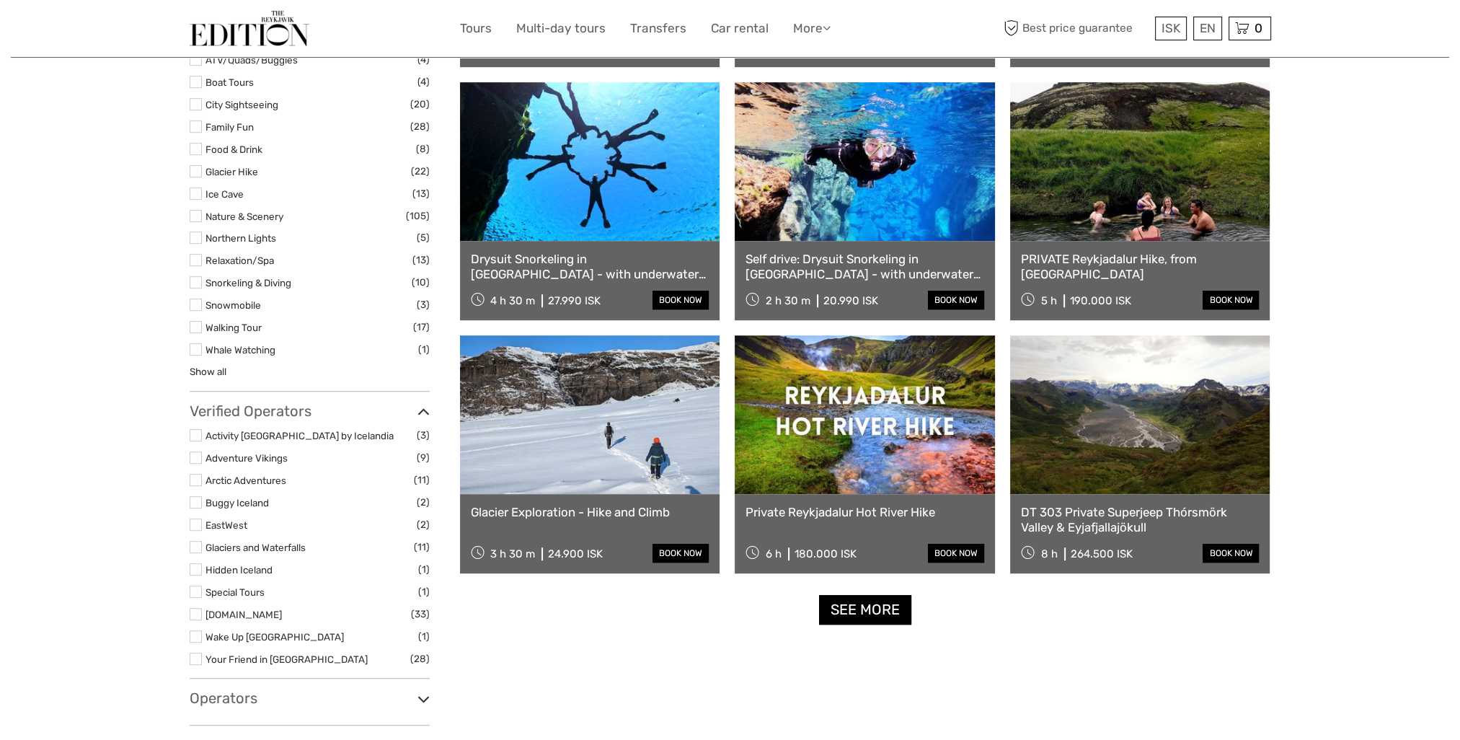
click at [879, 426] on link at bounding box center [864, 414] width 260 height 159
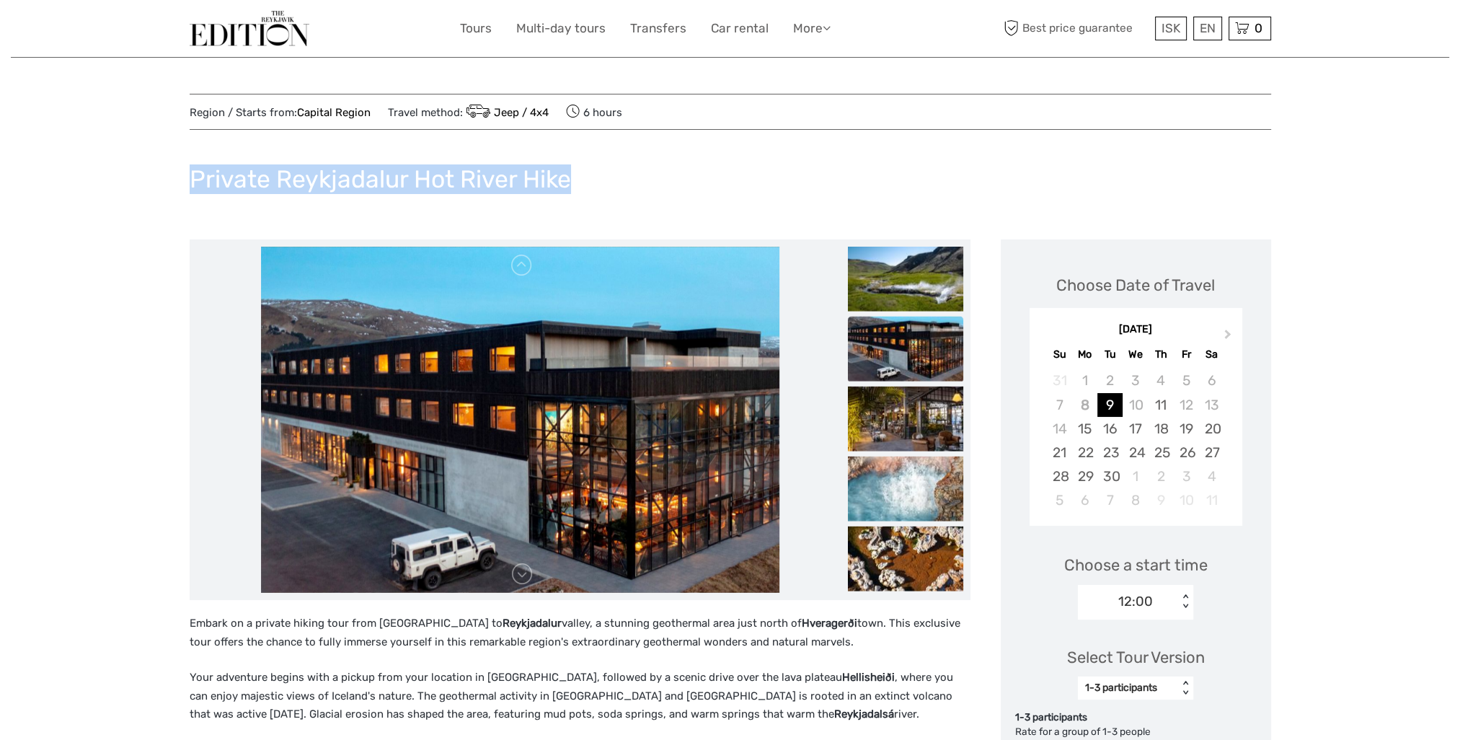
drag, startPoint x: 591, startPoint y: 177, endPoint x: 156, endPoint y: 147, distance: 436.4
copy h1 "Private Reykjadalur Hot River Hike"
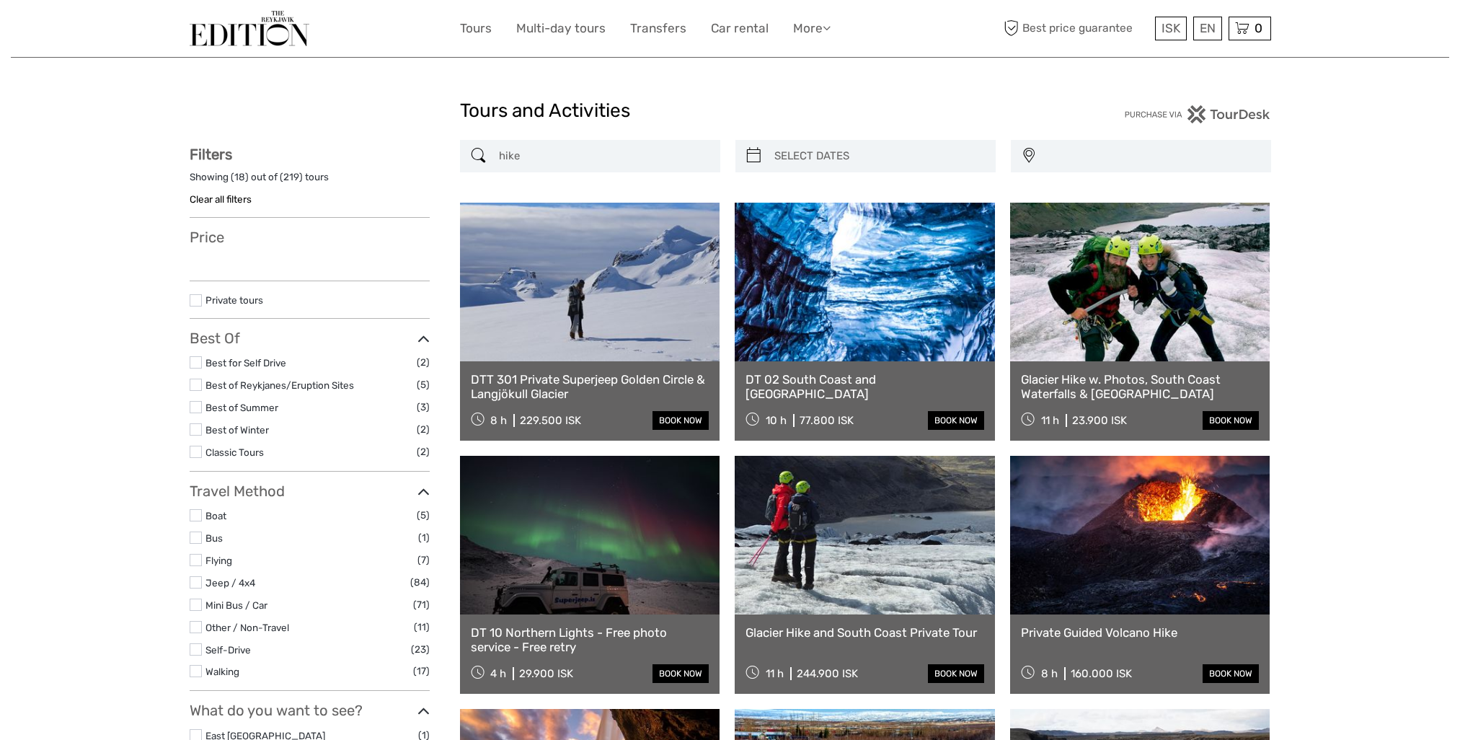
select select
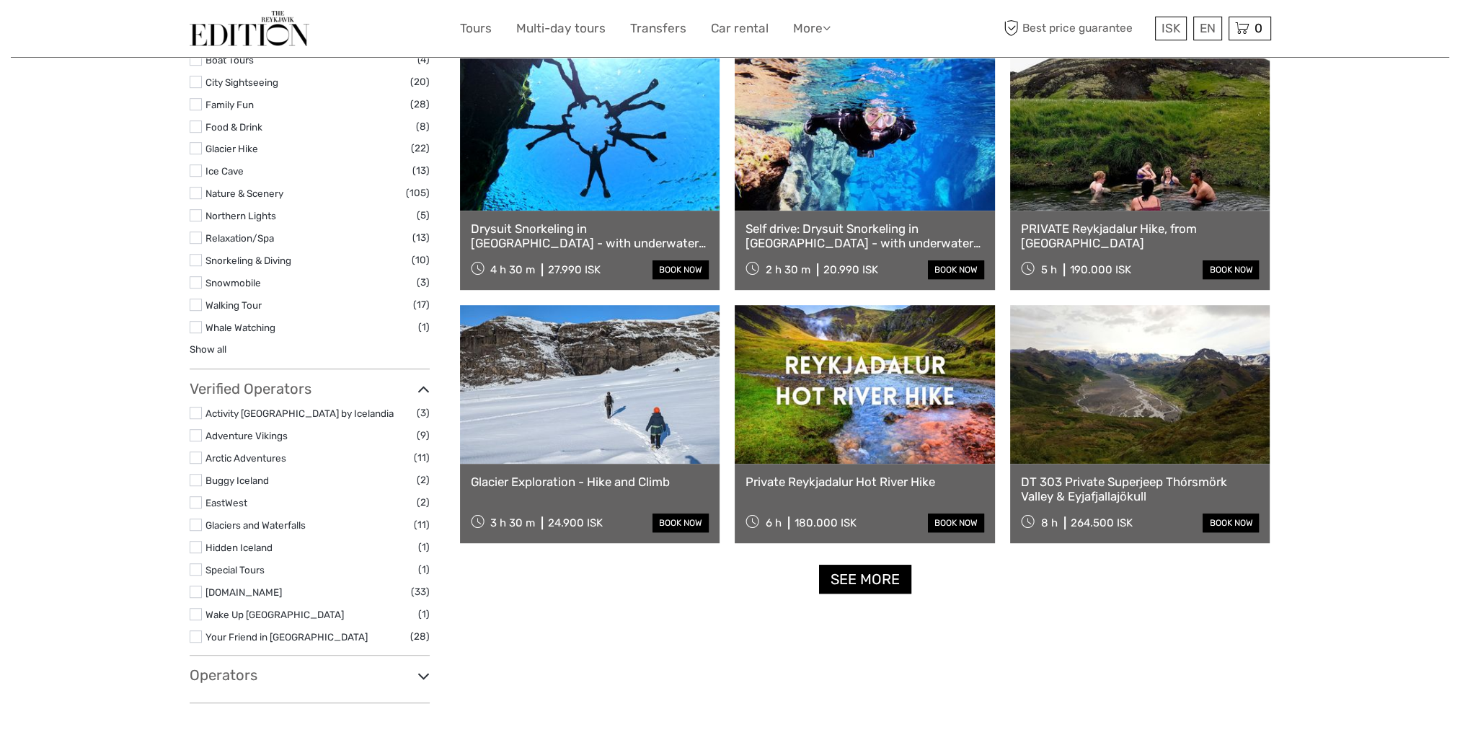
select select
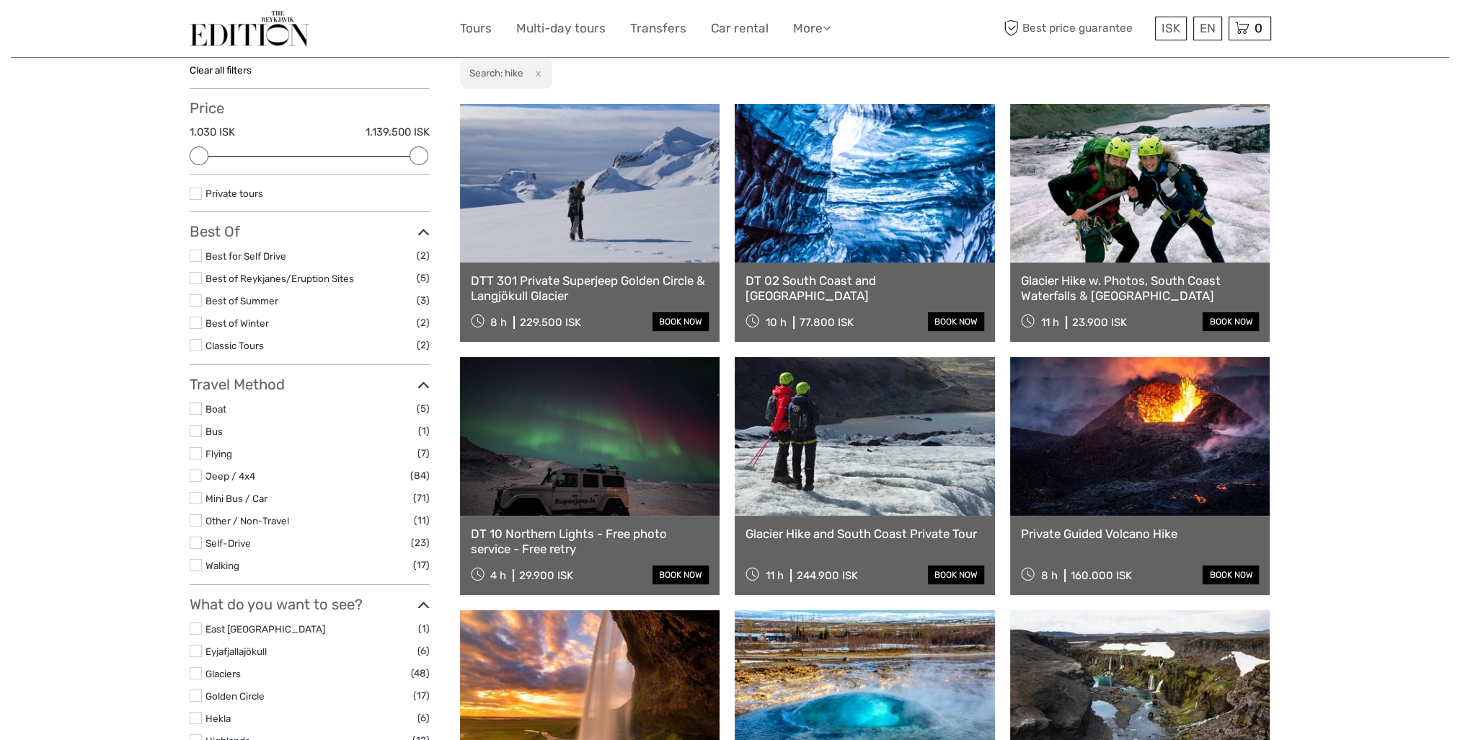
scroll to position [0, 0]
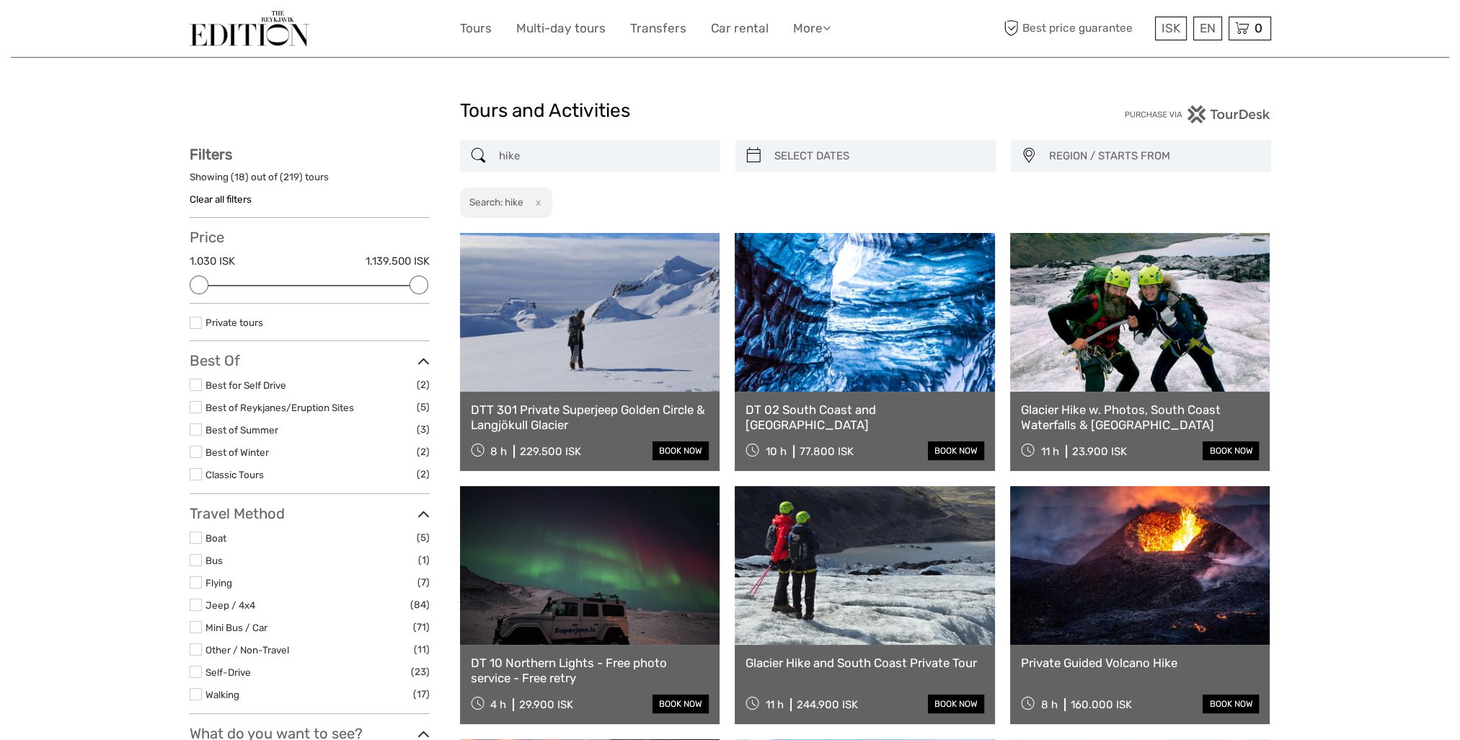
click at [894, 595] on link at bounding box center [864, 565] width 260 height 159
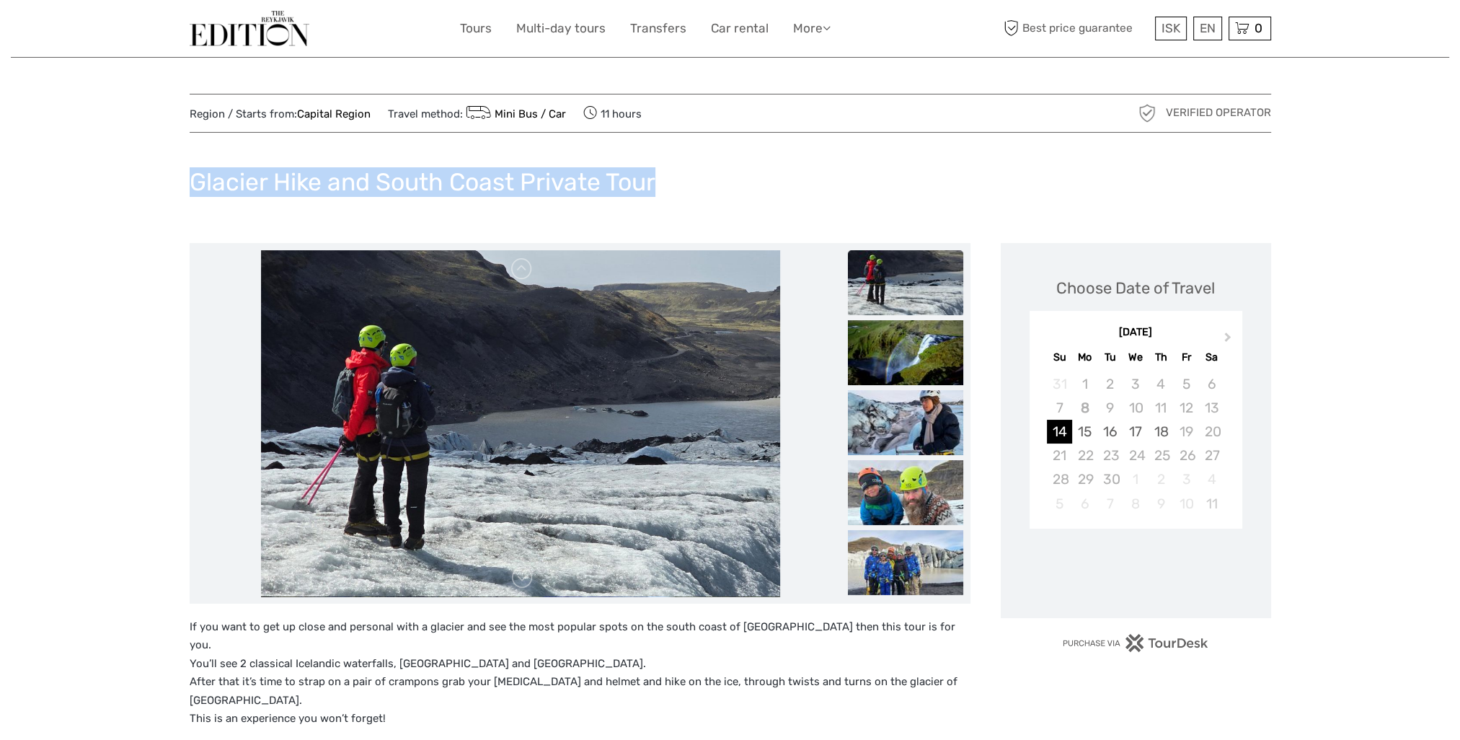
drag, startPoint x: 686, startPoint y: 189, endPoint x: 187, endPoint y: 154, distance: 500.7
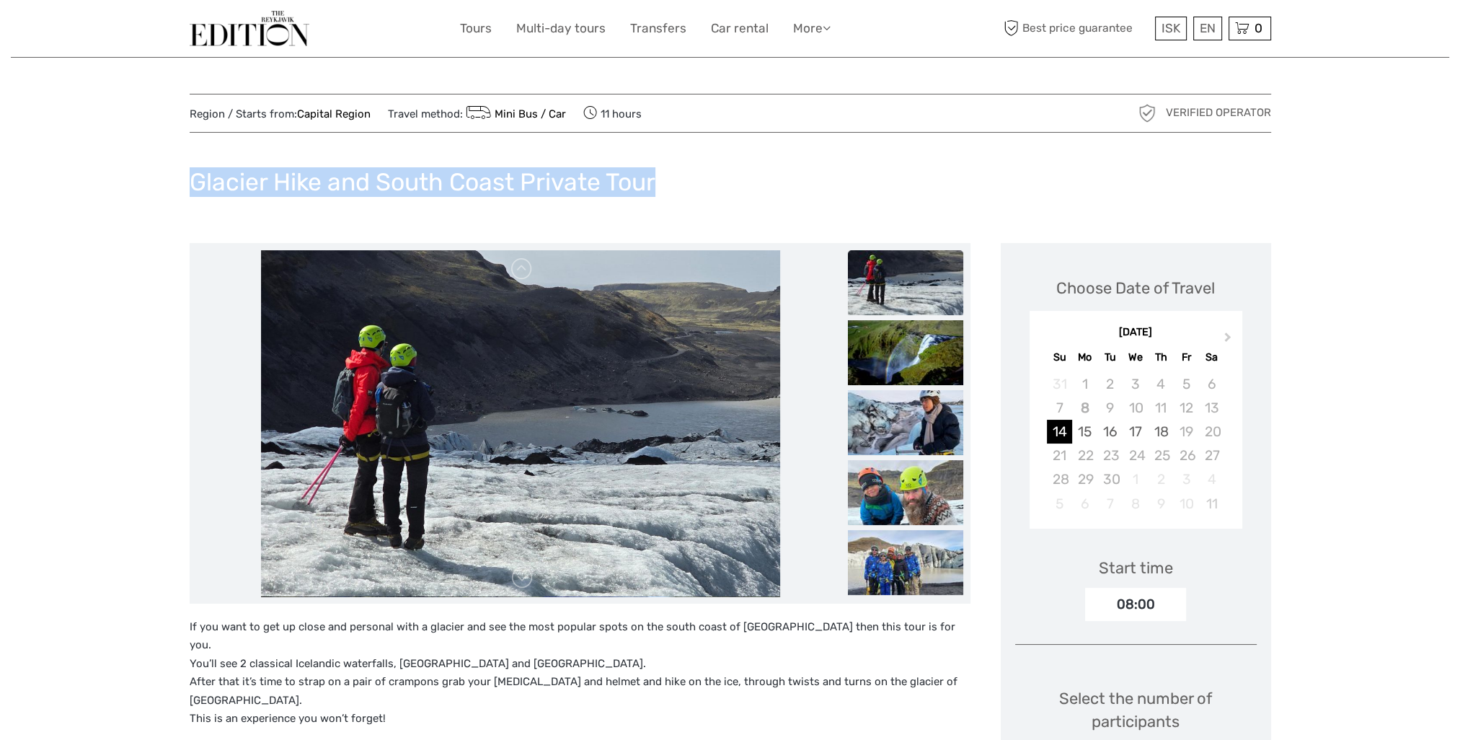
copy h1 "Glacier Hike and South Coast Private Tour"
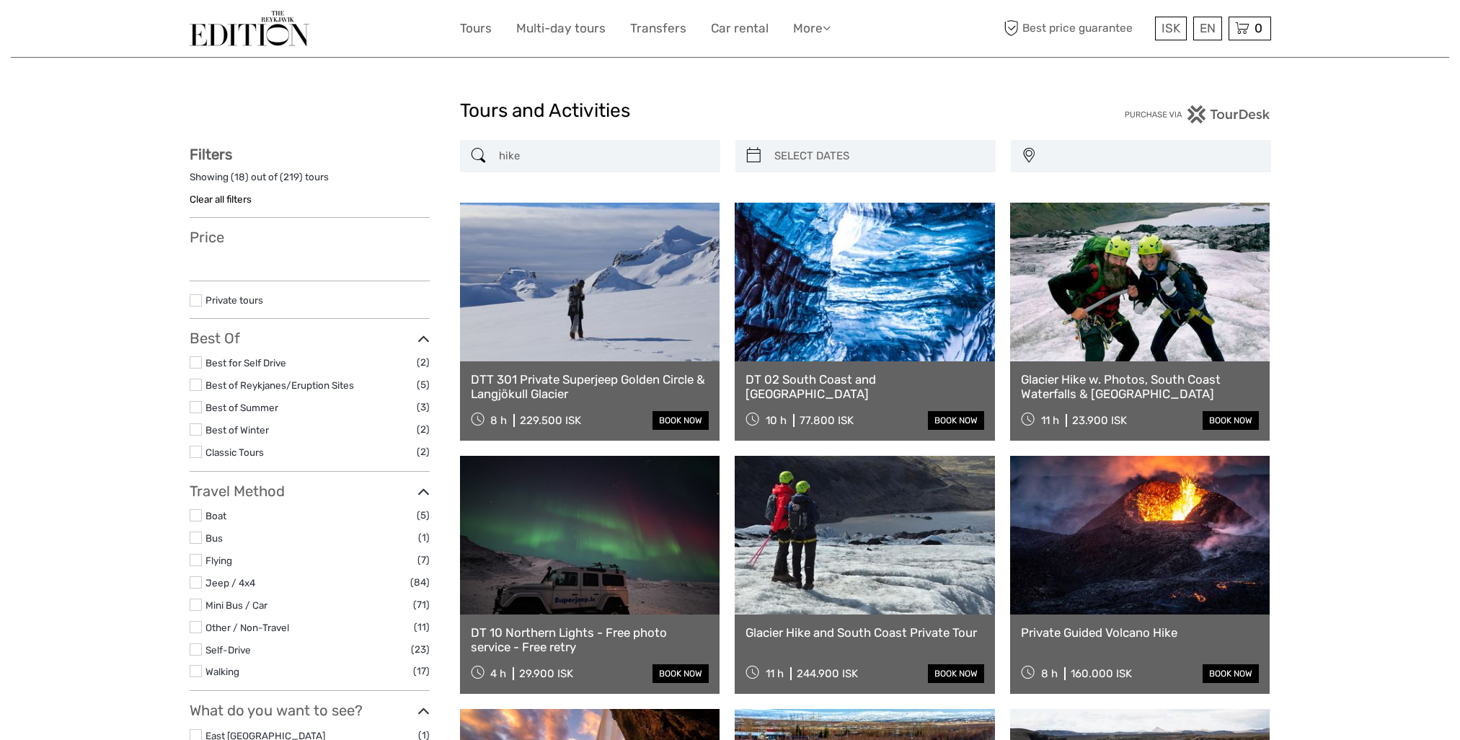
select select
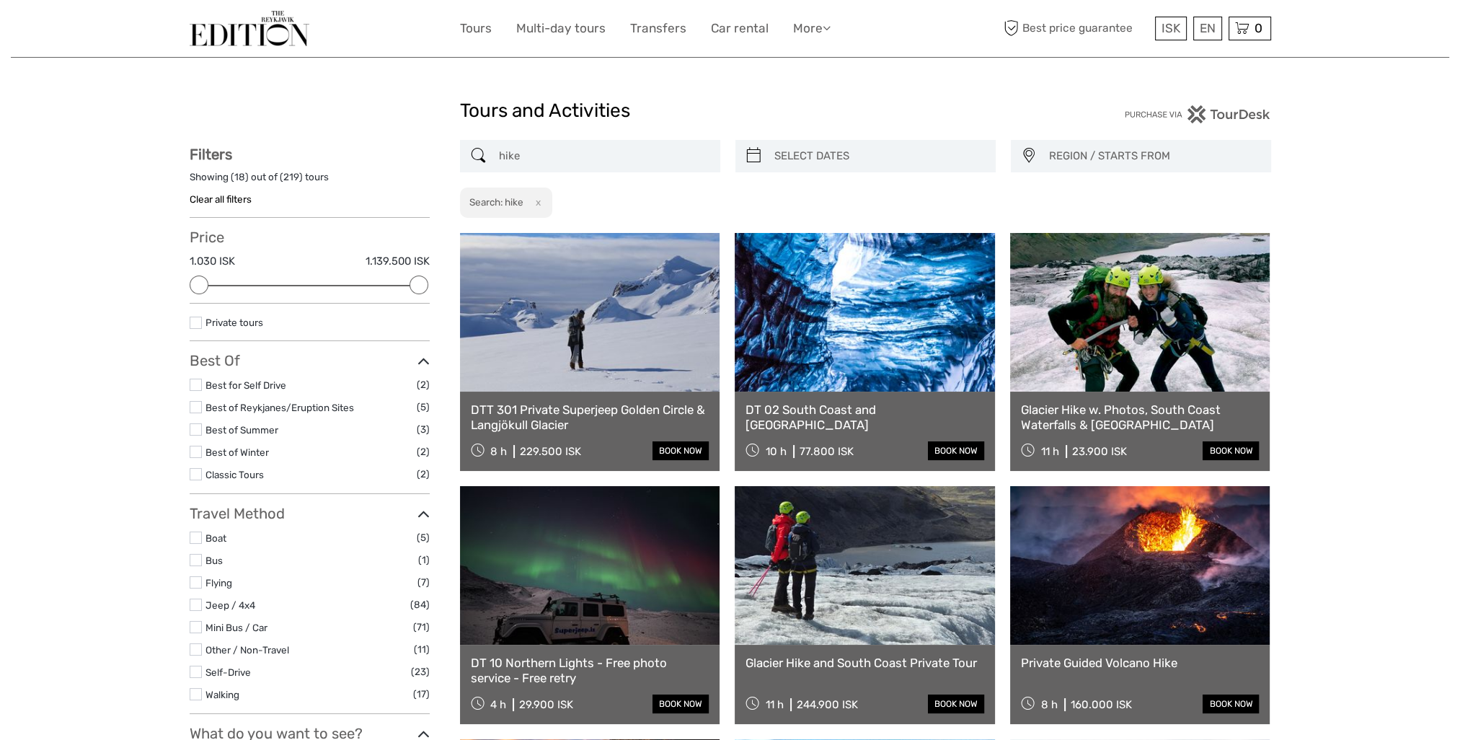
click at [1124, 601] on link at bounding box center [1140, 565] width 260 height 159
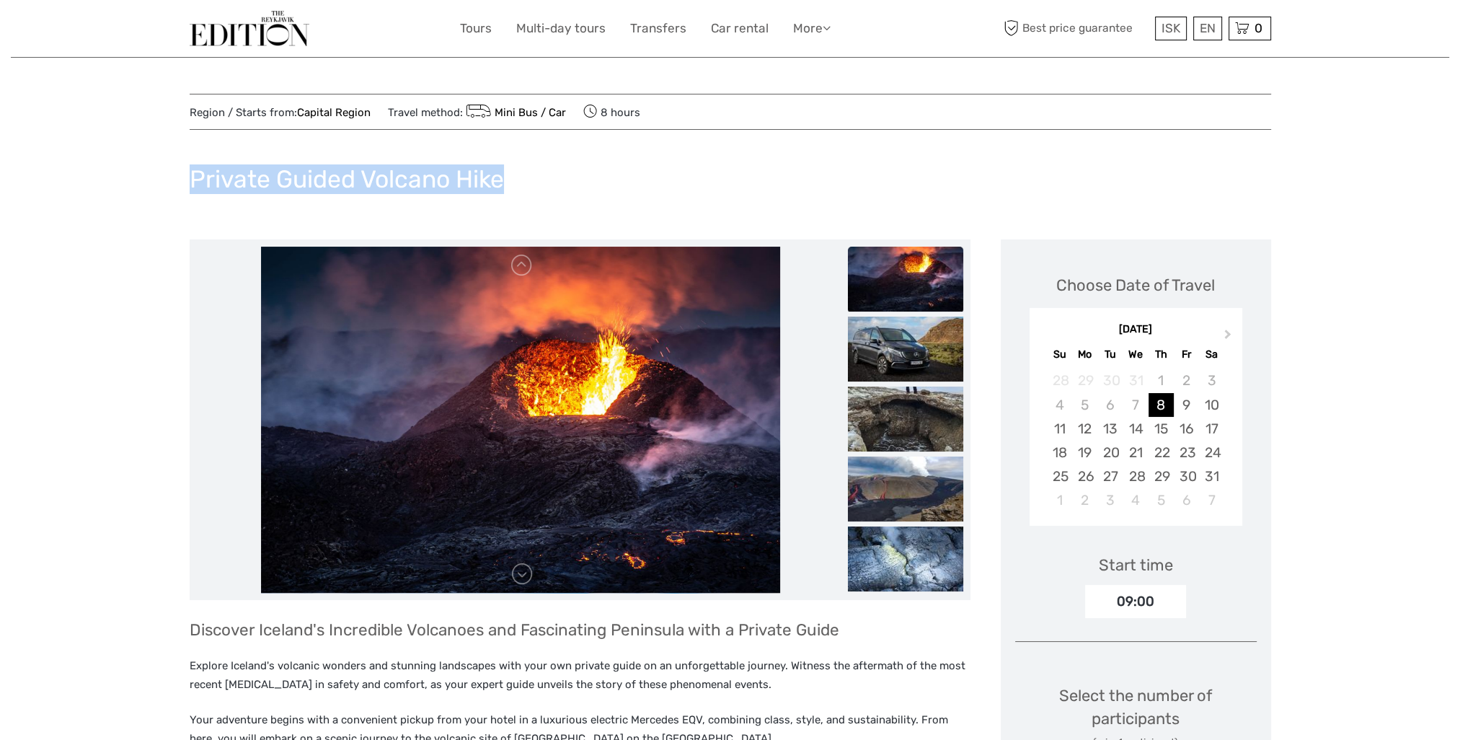
drag, startPoint x: 480, startPoint y: 164, endPoint x: 176, endPoint y: 148, distance: 304.6
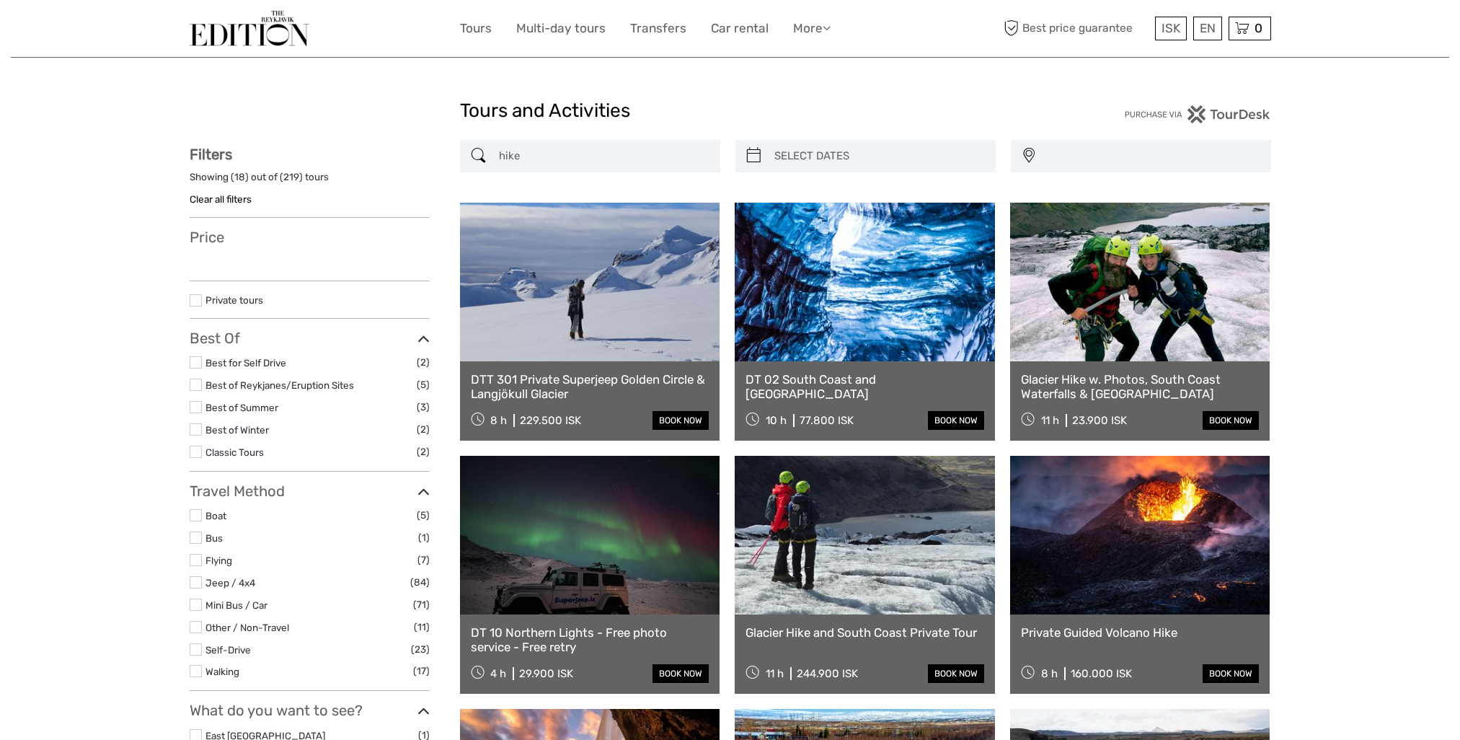
select select
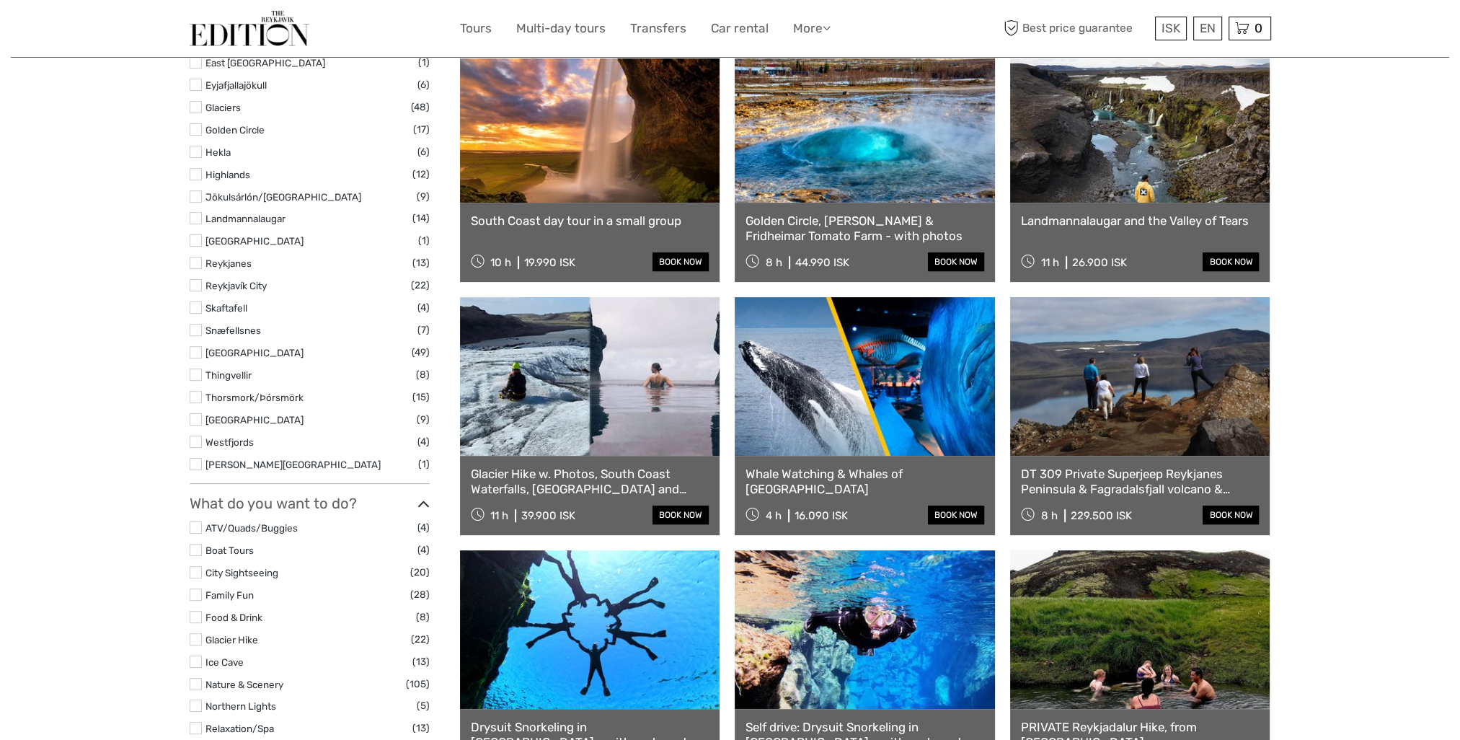
scroll to position [1009, 0]
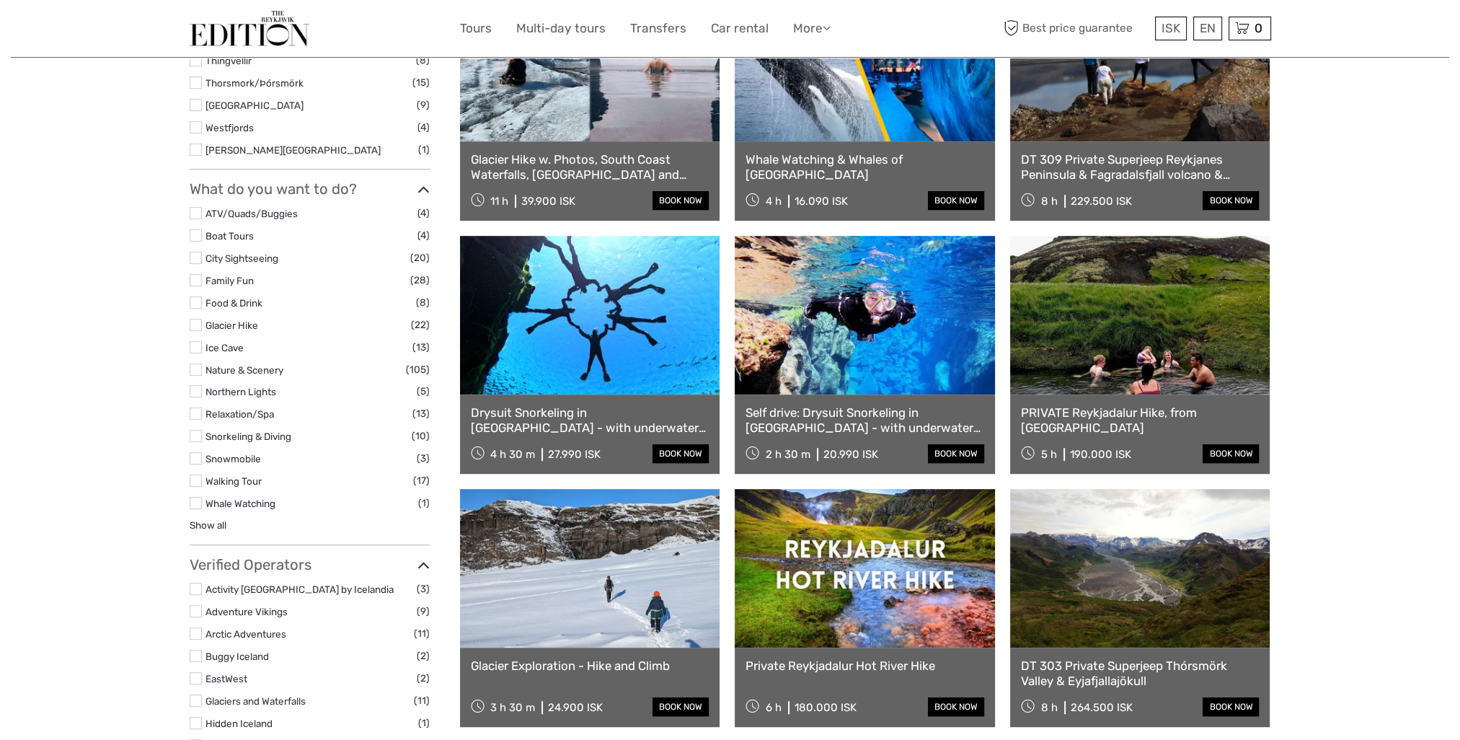
click at [1163, 618] on link at bounding box center [1140, 568] width 260 height 159
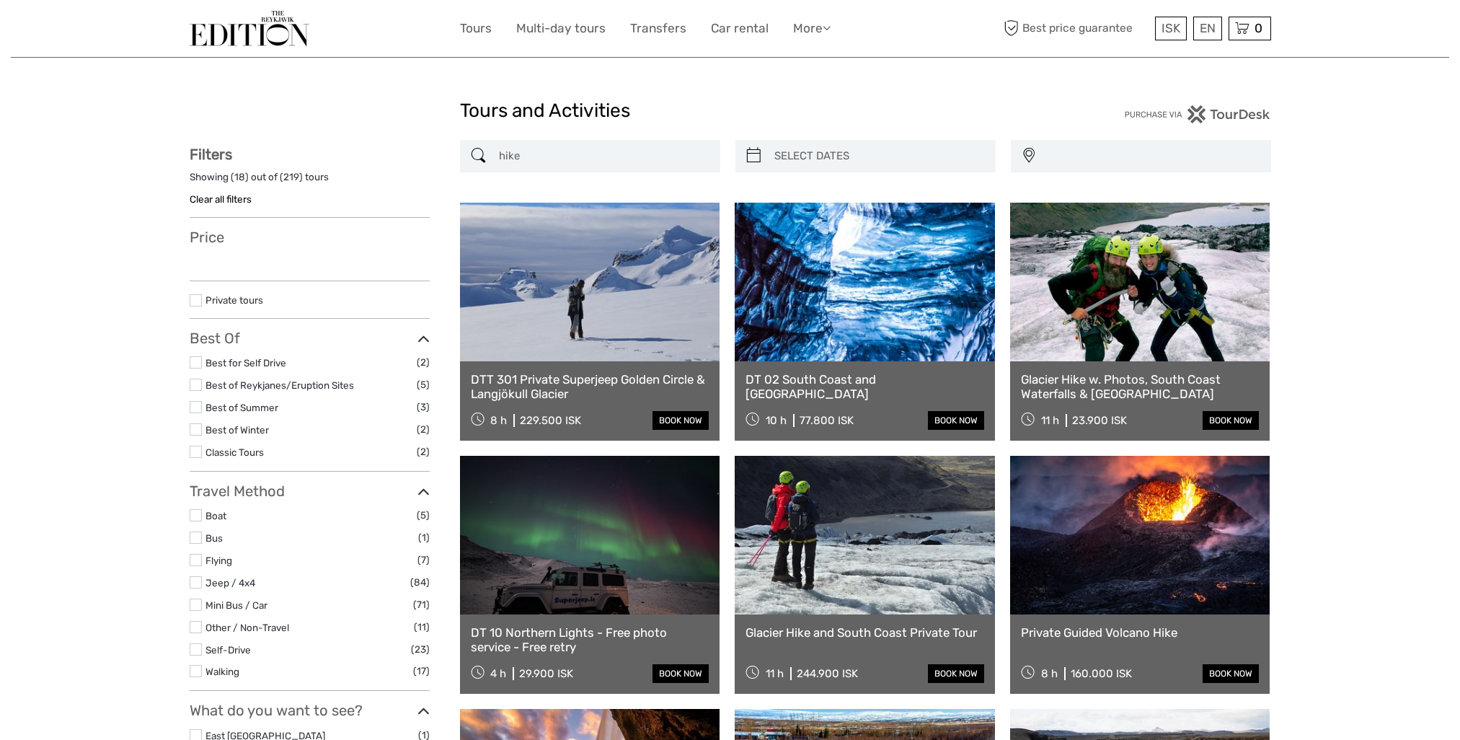
select select
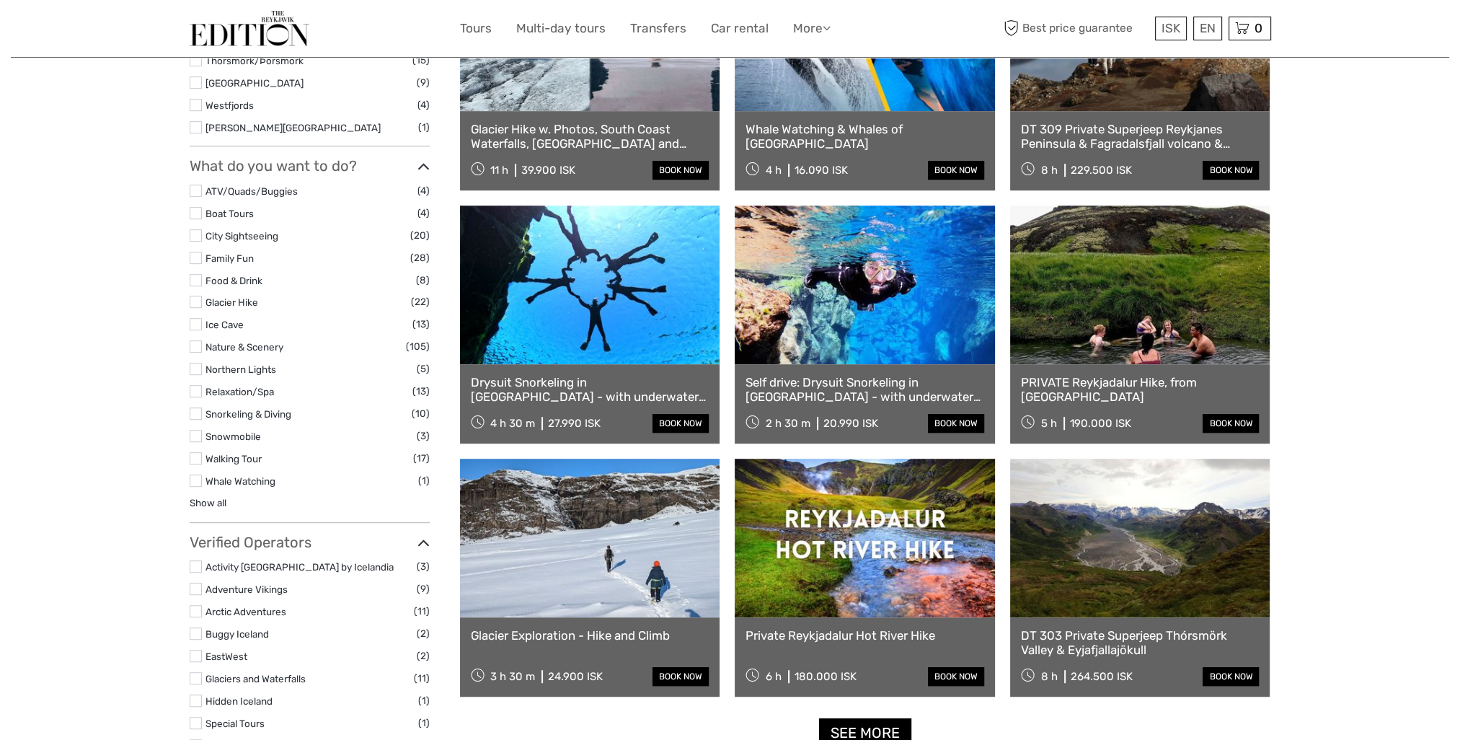
select select
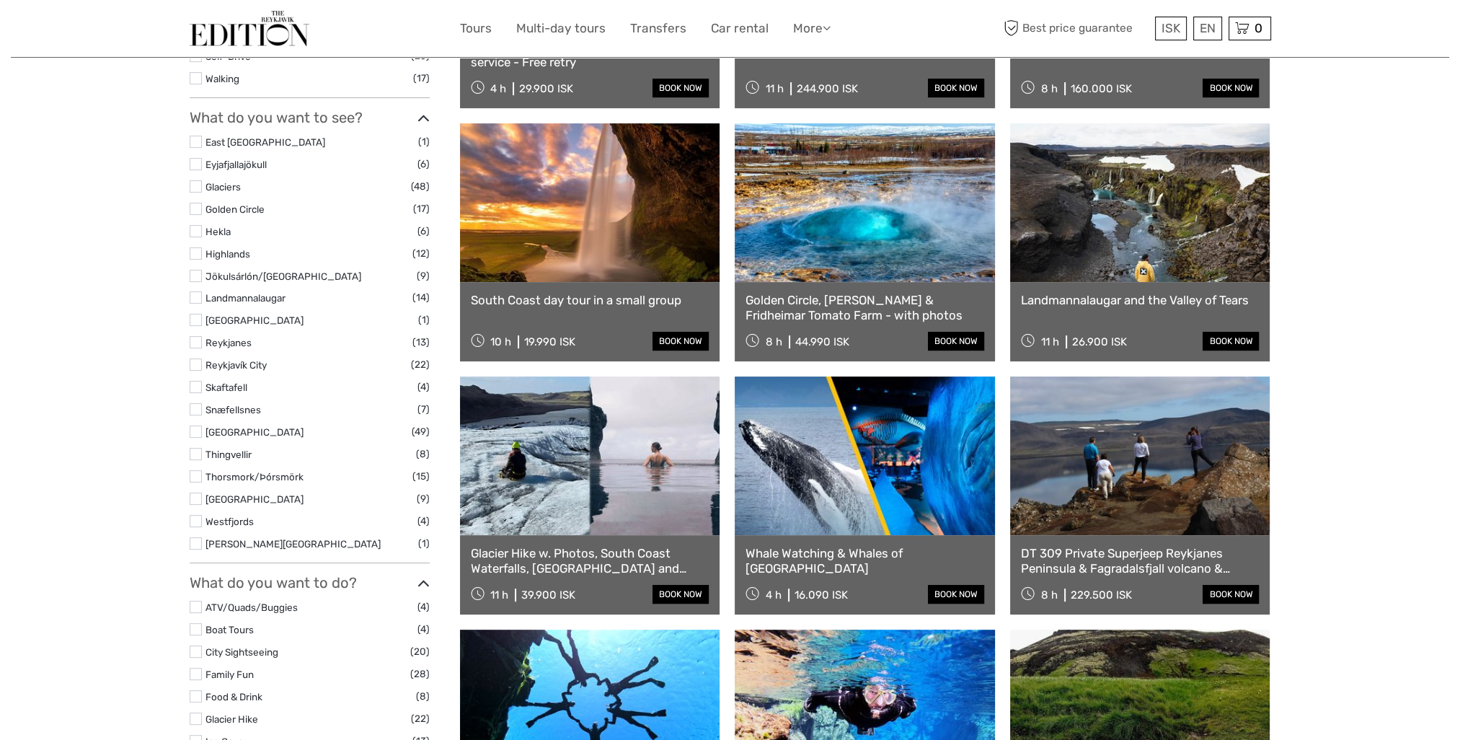
scroll to position [577, 0]
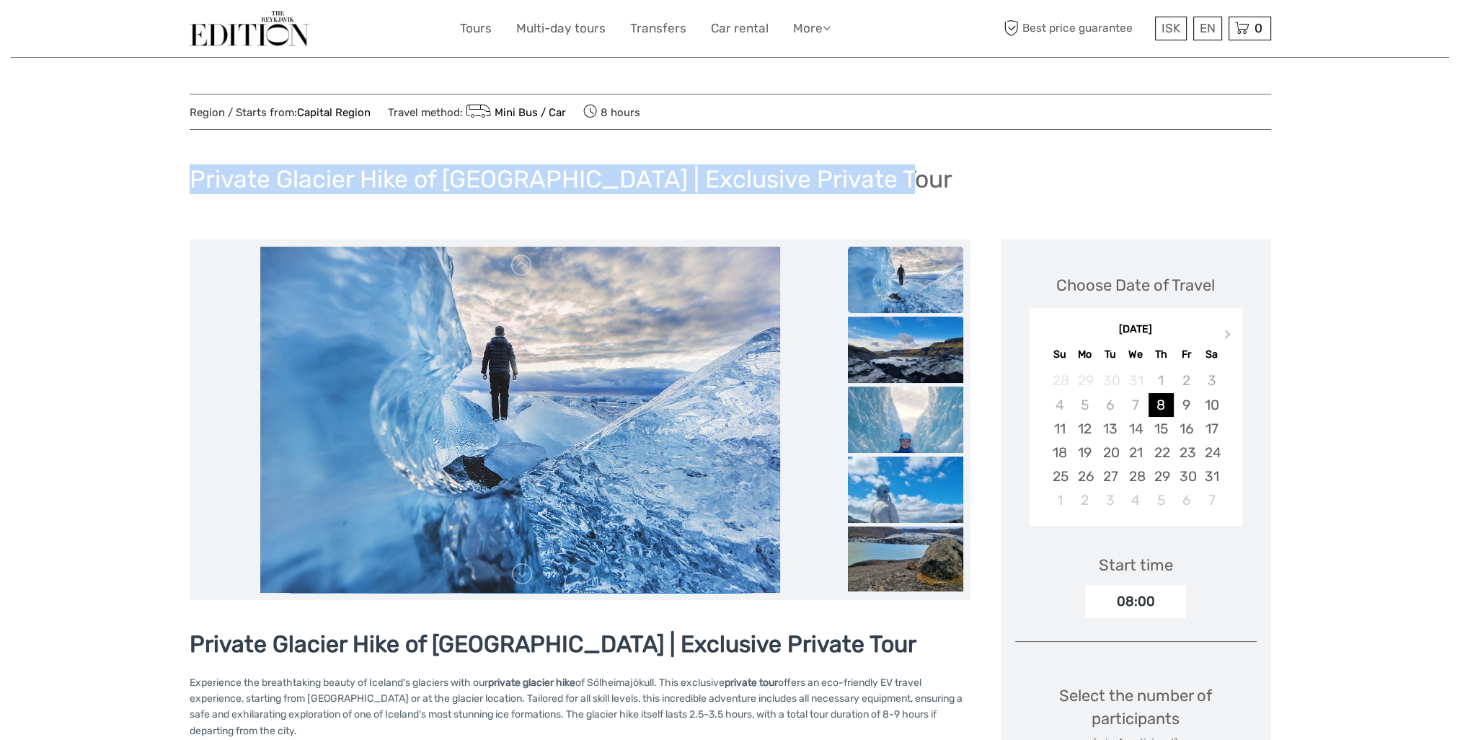
drag, startPoint x: 884, startPoint y: 172, endPoint x: 161, endPoint y: 143, distance: 723.5
copy h1 "Private Glacier Hike of [GEOGRAPHIC_DATA] | Exclusive Private Tour"
